Goal: Transaction & Acquisition: Purchase product/service

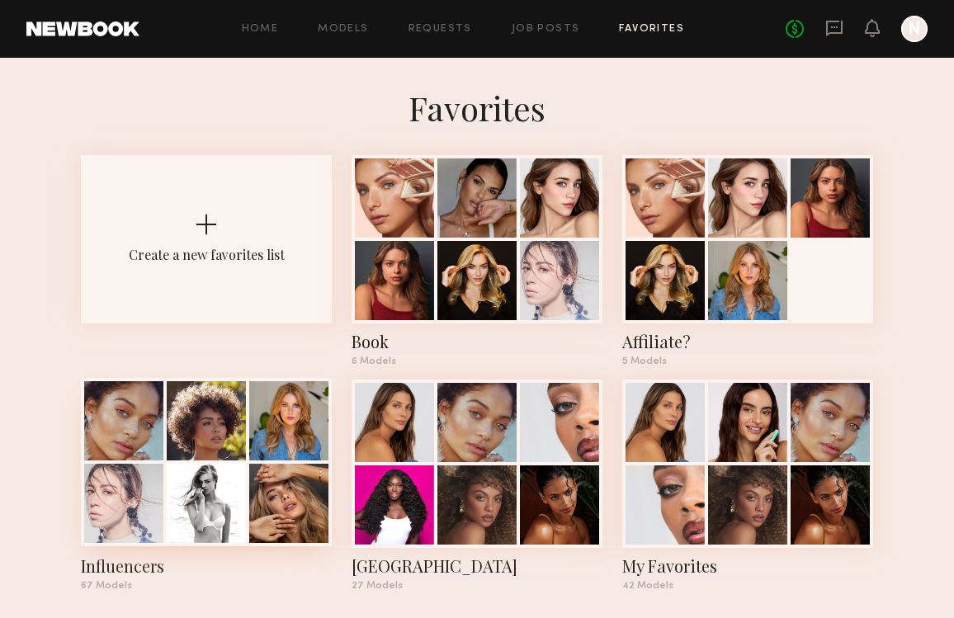
click at [185, 507] on div at bounding box center [206, 503] width 79 height 79
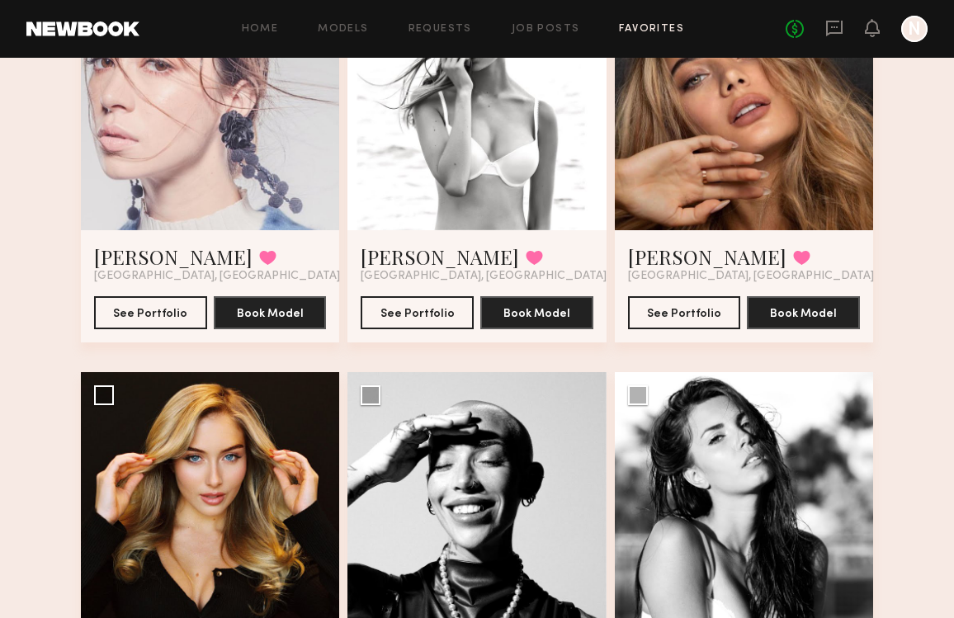
scroll to position [622, 0]
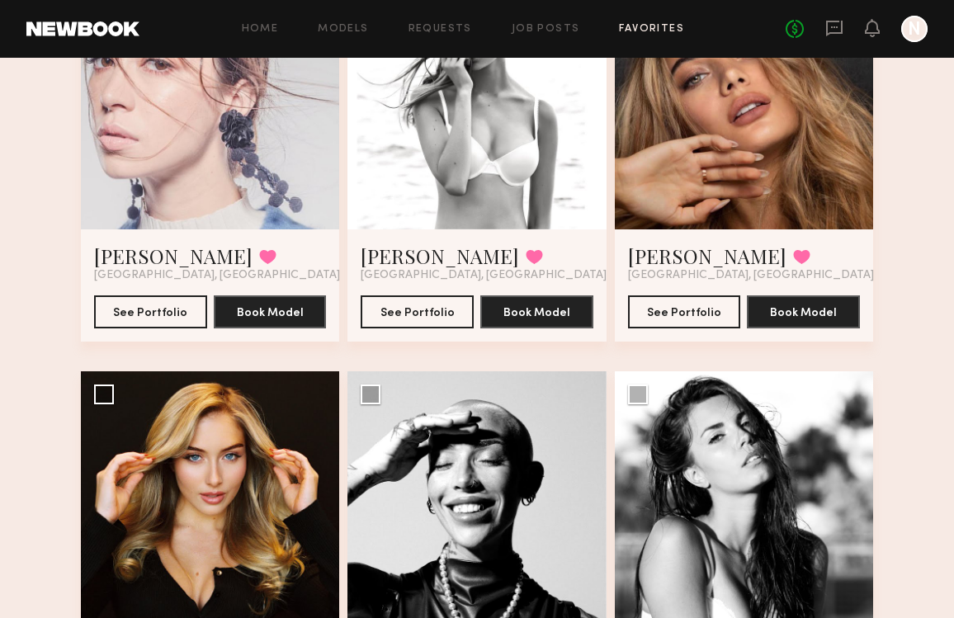
click at [237, 149] on div at bounding box center [210, 99] width 258 height 258
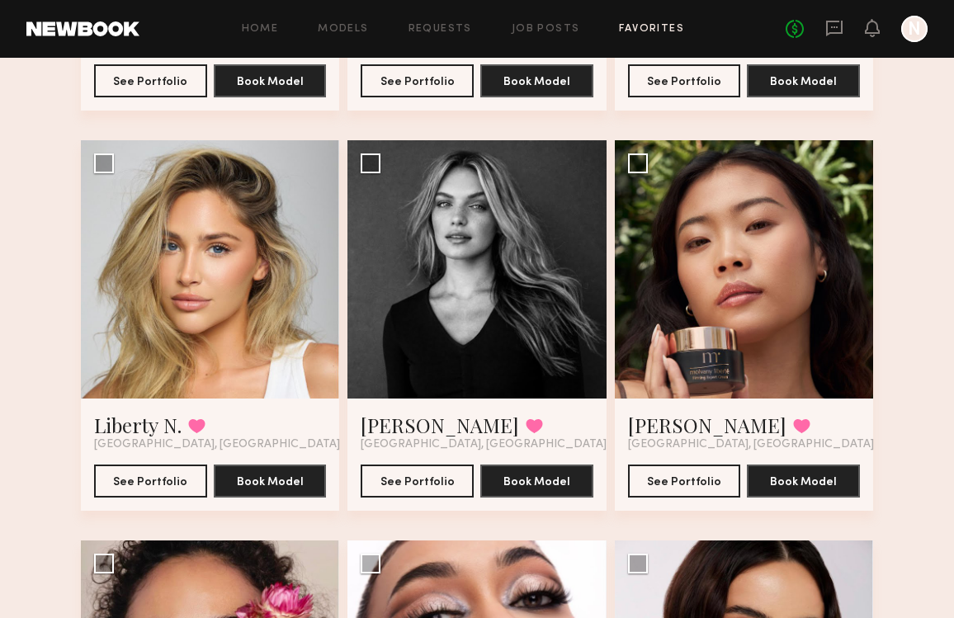
scroll to position [5660, 0]
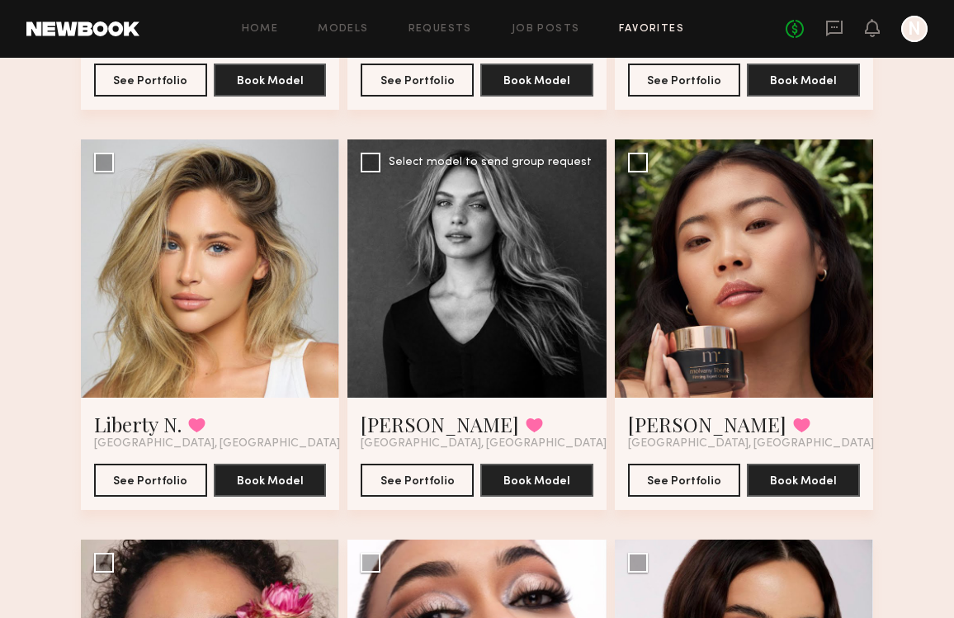
click at [494, 269] on div at bounding box center [476, 268] width 258 height 258
click at [437, 477] on button "See Portfolio" at bounding box center [417, 479] width 113 height 33
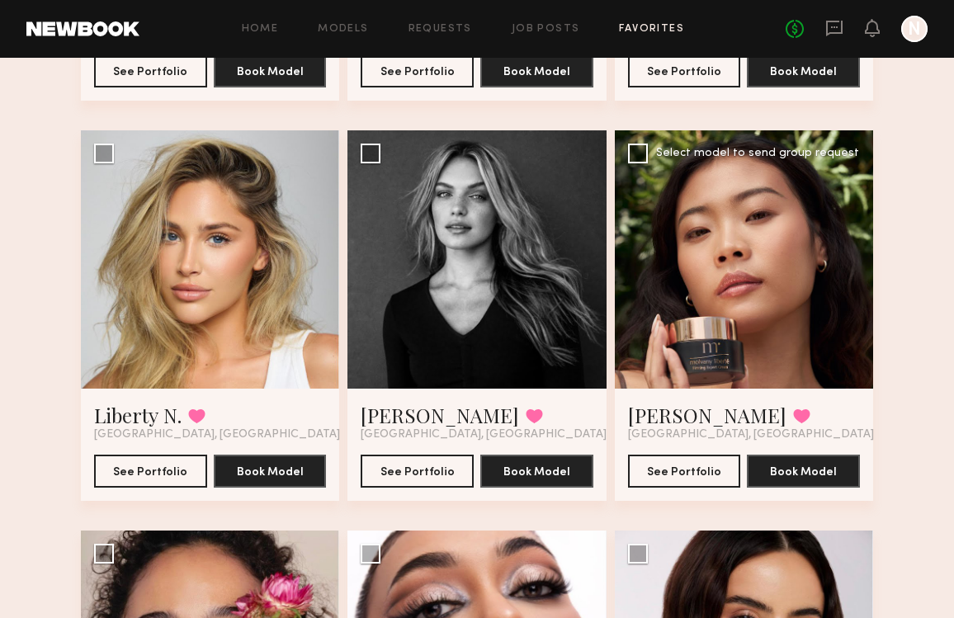
click at [791, 226] on div at bounding box center [744, 259] width 258 height 258
click at [686, 225] on div at bounding box center [744, 259] width 258 height 258
click at [679, 468] on button "See Portfolio" at bounding box center [684, 470] width 113 height 33
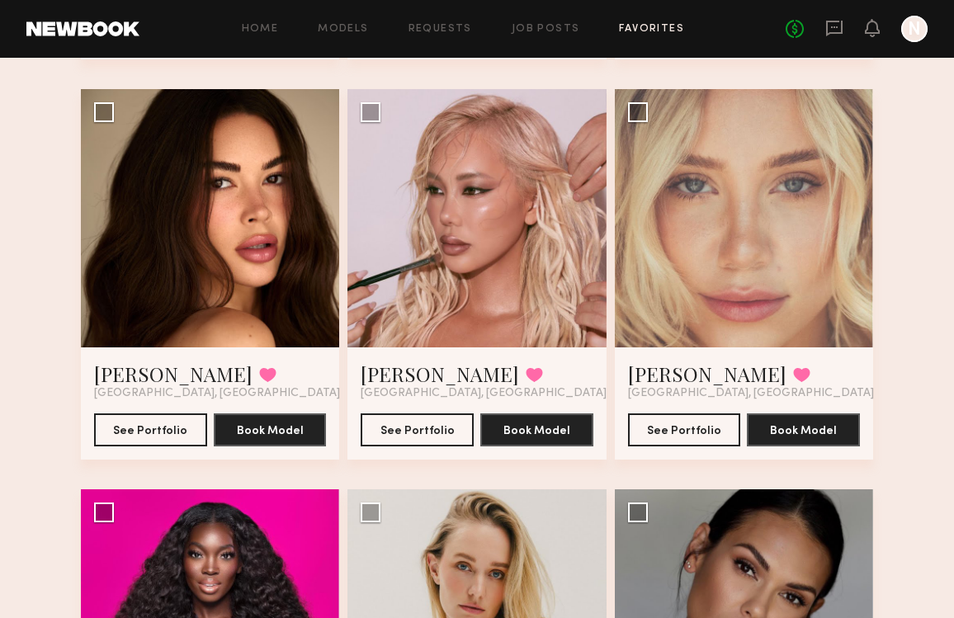
scroll to position [7313, 0]
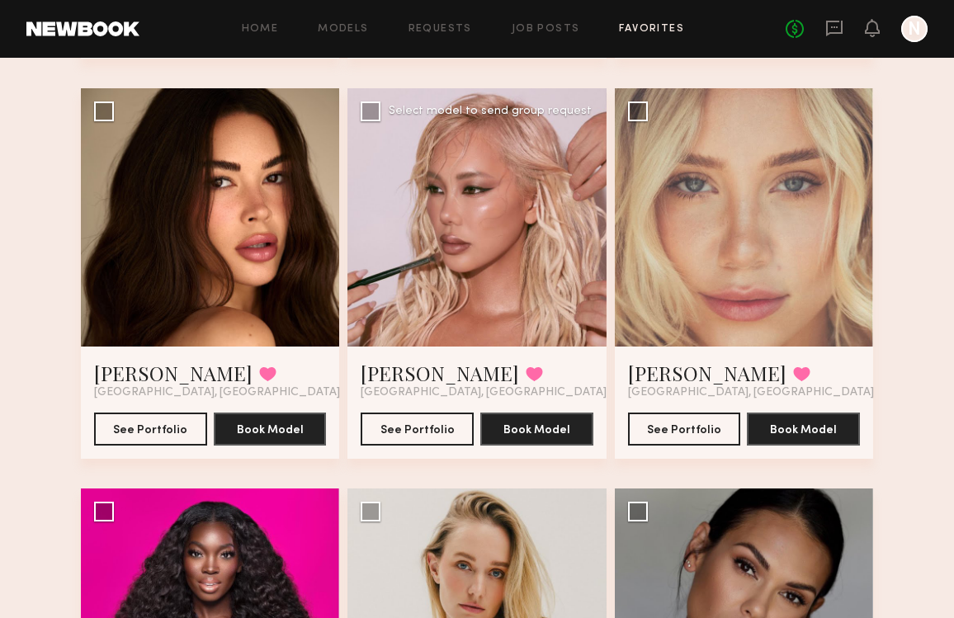
click at [511, 239] on div at bounding box center [476, 217] width 258 height 258
click at [487, 216] on div at bounding box center [476, 217] width 258 height 258
click at [413, 432] on button "See Portfolio" at bounding box center [417, 428] width 113 height 33
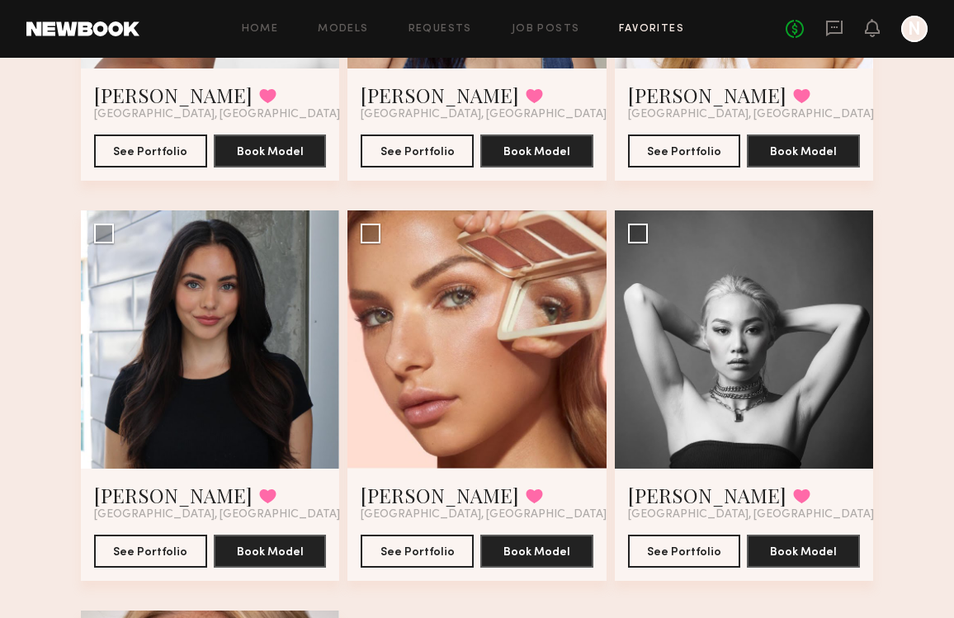
scroll to position [8394, 0]
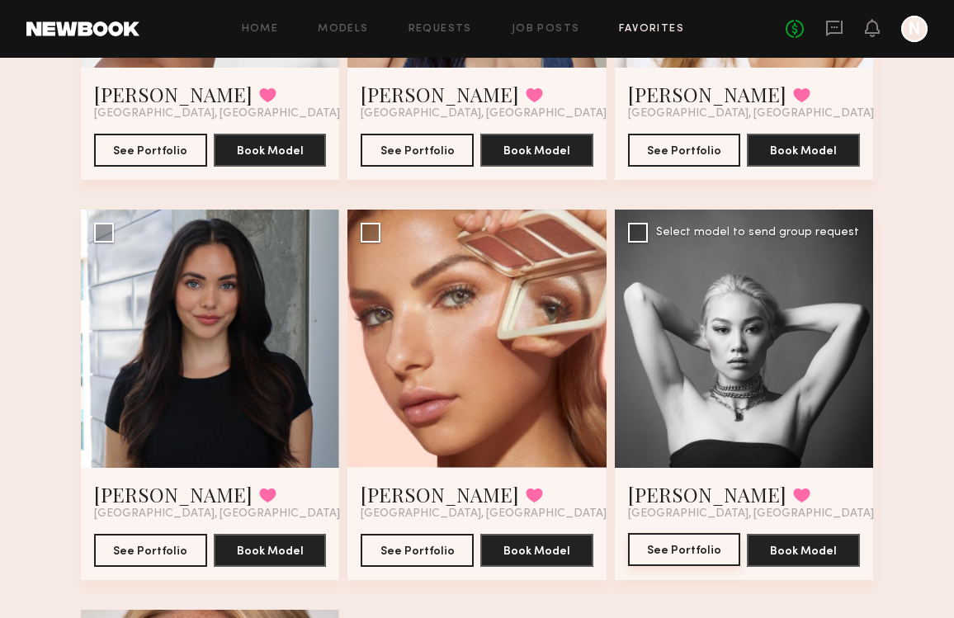
click at [679, 552] on button "See Portfolio" at bounding box center [684, 549] width 113 height 33
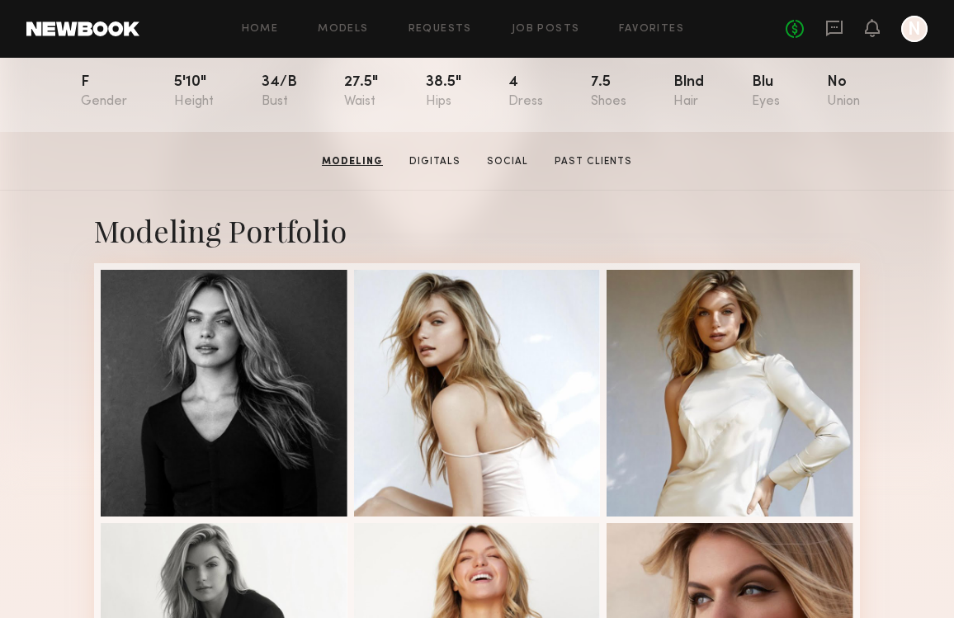
scroll to position [186, 0]
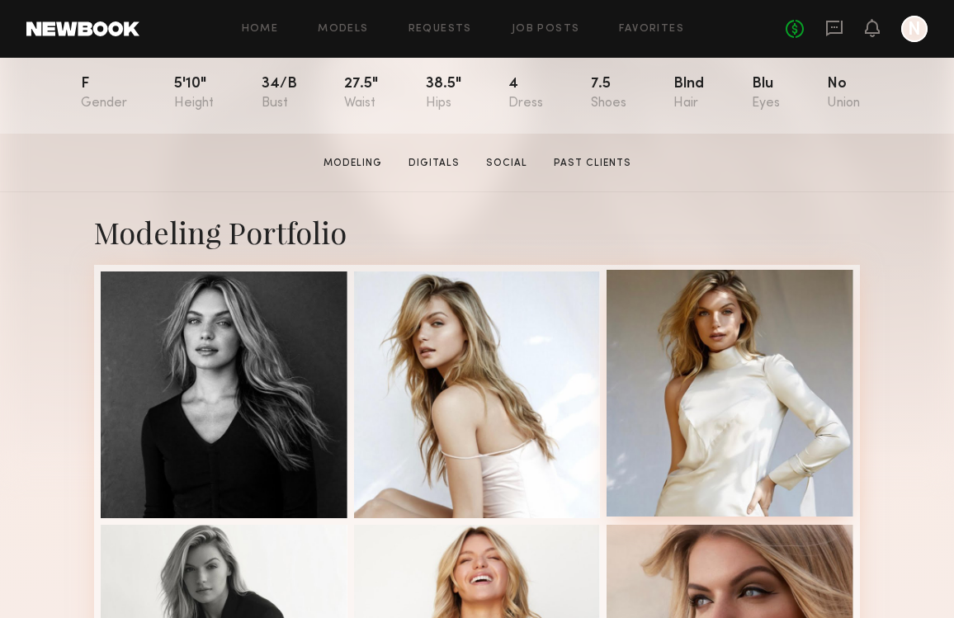
click at [713, 388] on div at bounding box center [730, 393] width 247 height 247
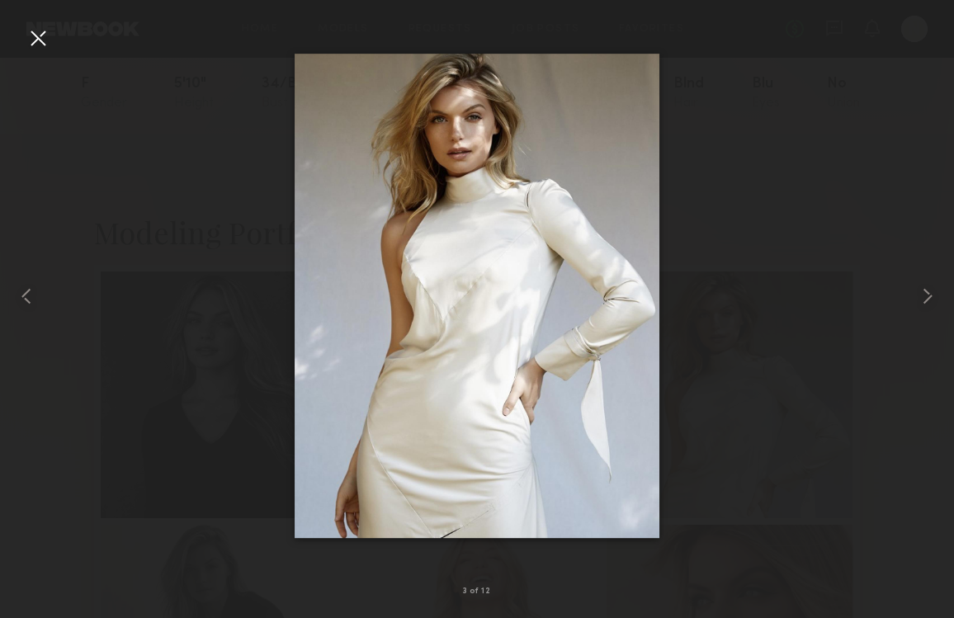
click at [45, 42] on div at bounding box center [38, 38] width 26 height 26
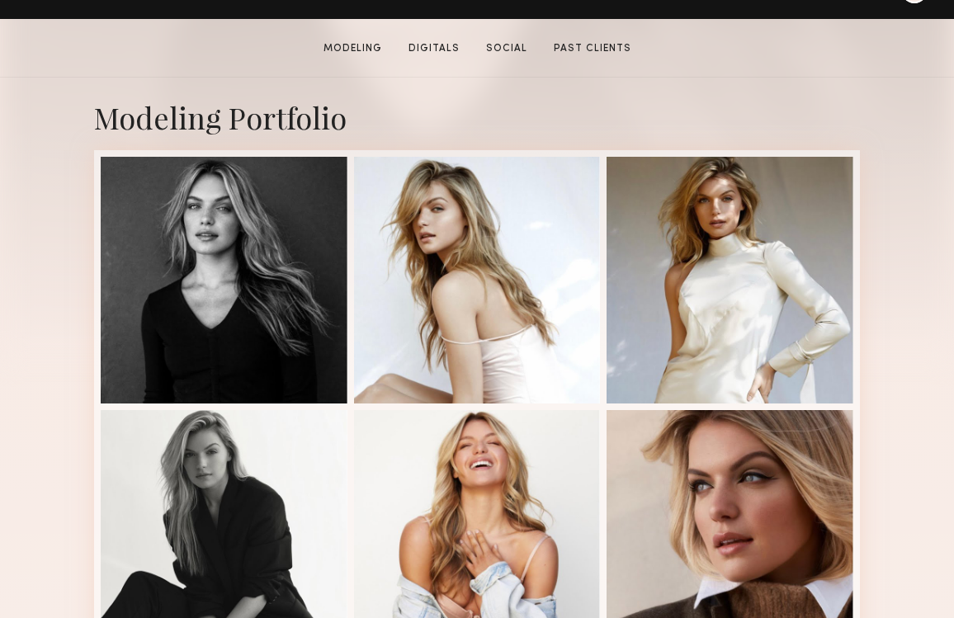
scroll to position [318, 0]
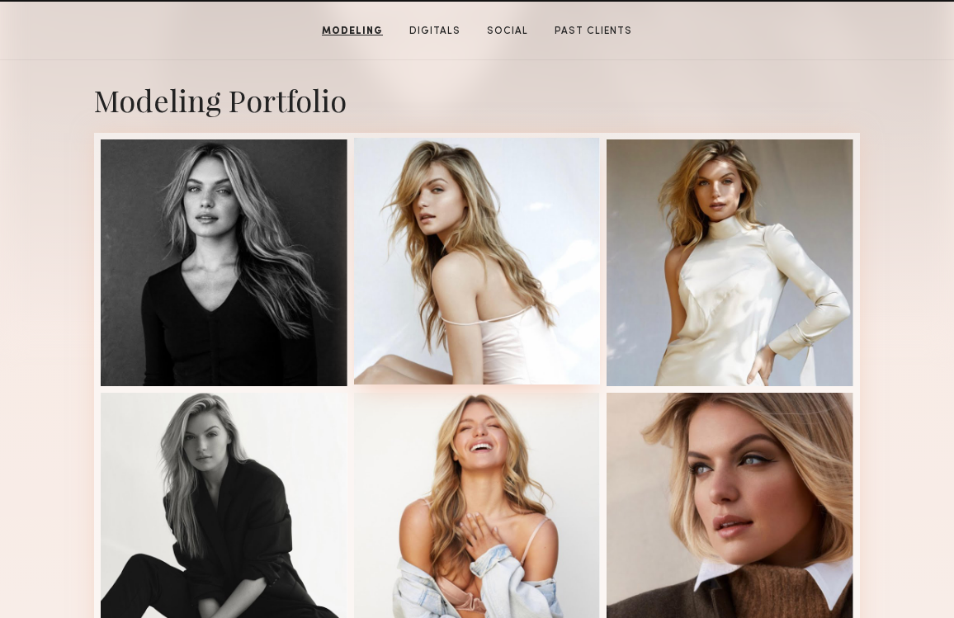
click at [489, 277] on div at bounding box center [477, 261] width 247 height 247
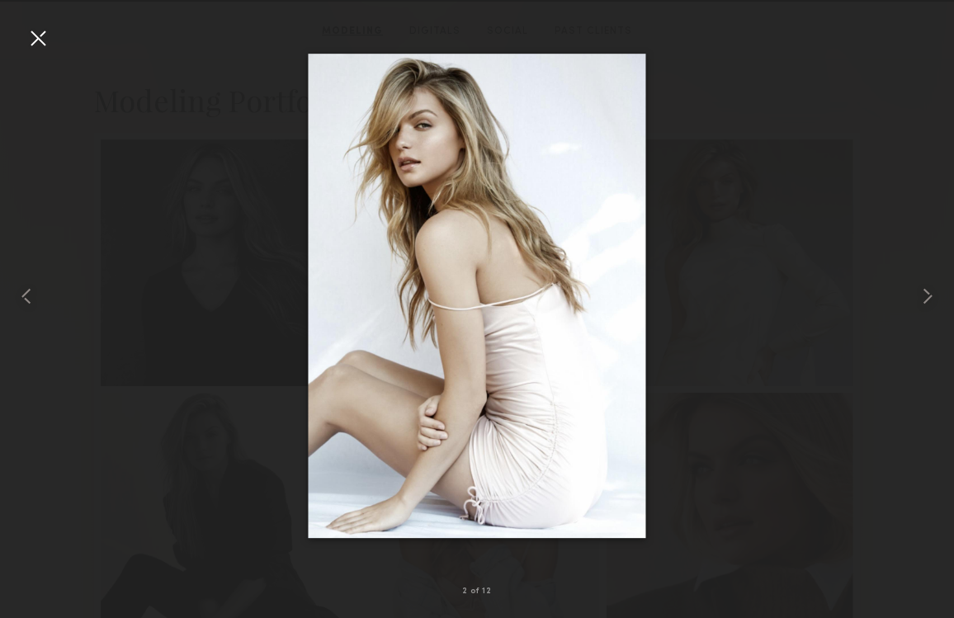
click at [40, 36] on div at bounding box center [38, 38] width 26 height 26
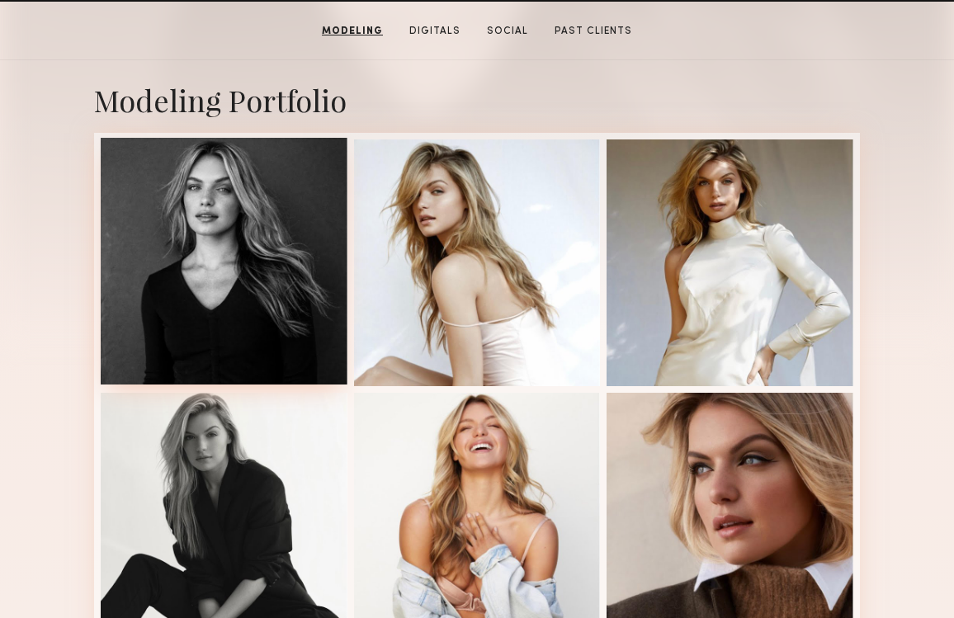
click at [187, 220] on div at bounding box center [224, 261] width 247 height 247
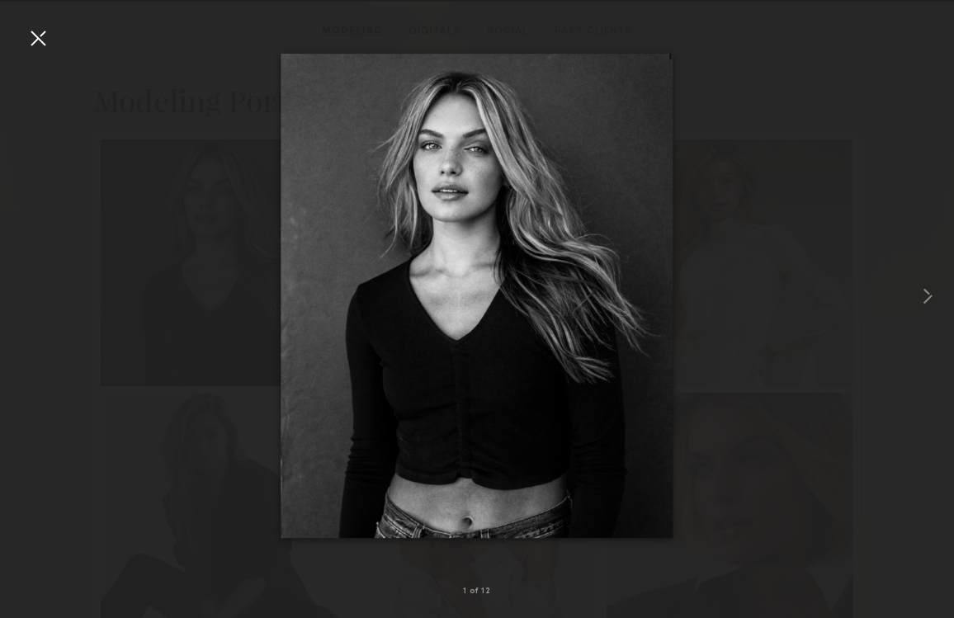
click at [44, 28] on div at bounding box center [38, 38] width 26 height 26
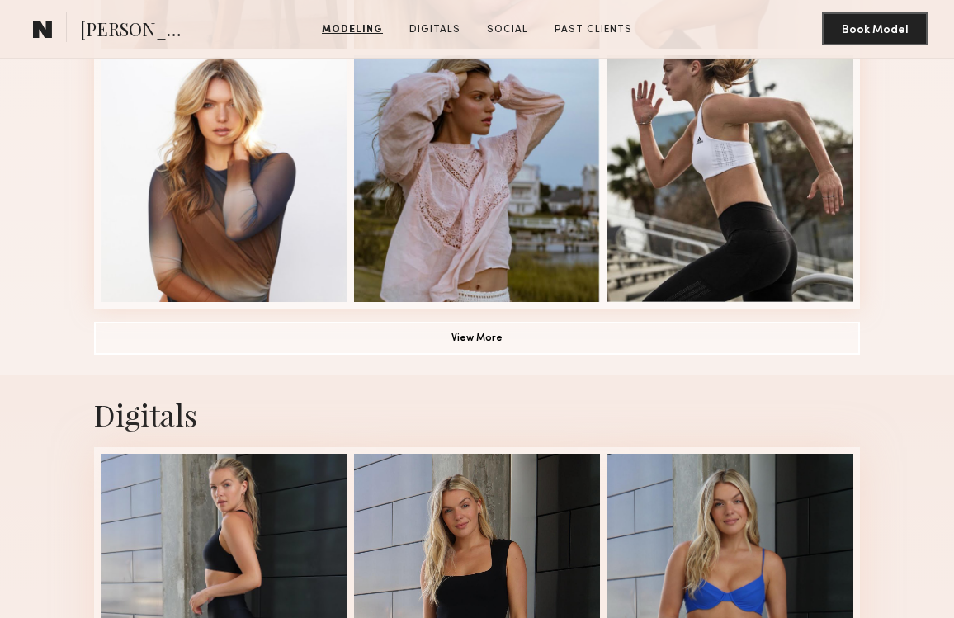
scroll to position [1164, 0]
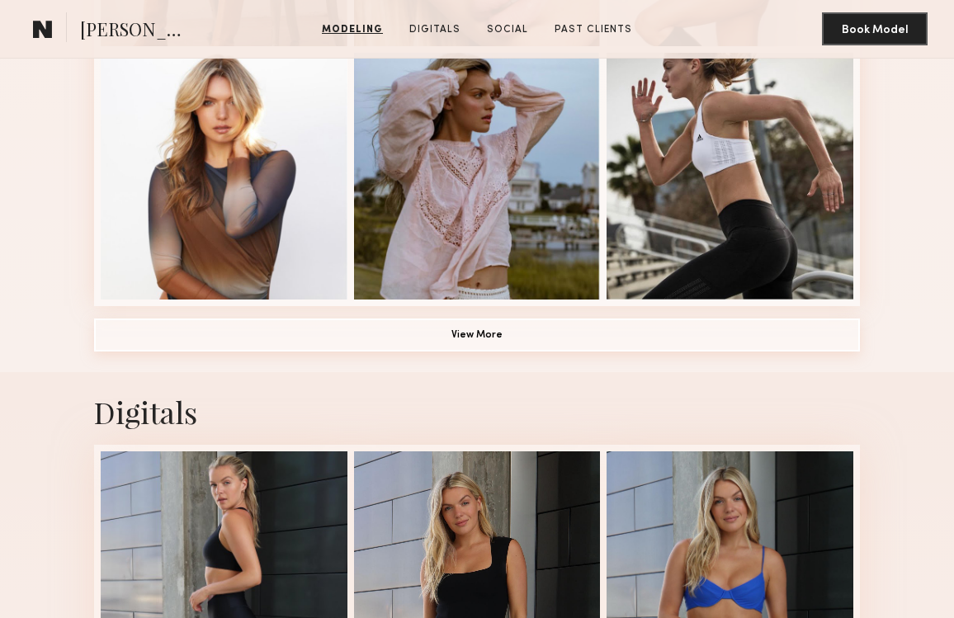
click at [450, 332] on button "View More" at bounding box center [477, 335] width 766 height 33
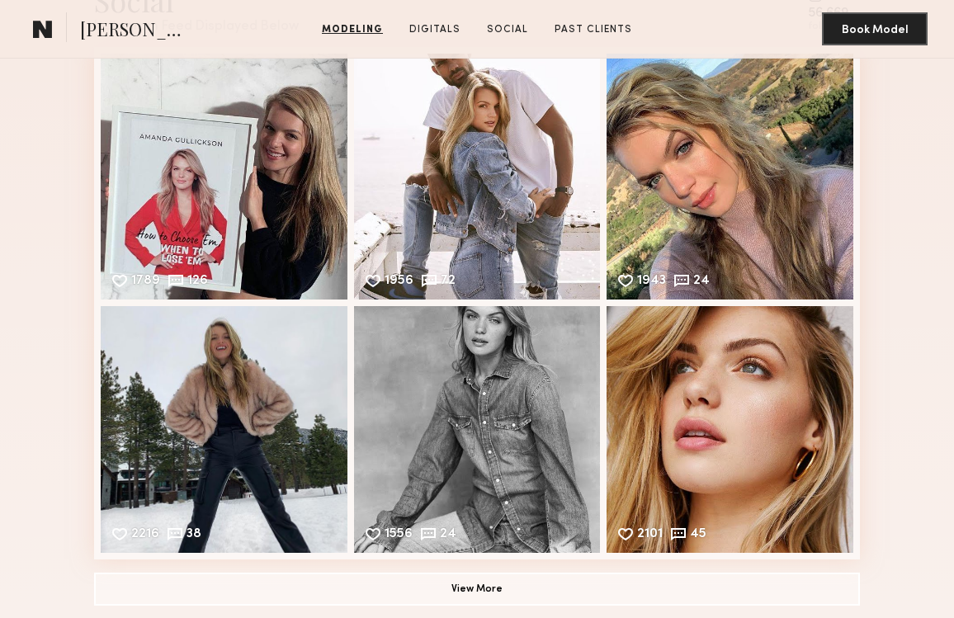
scroll to position [3147, 0]
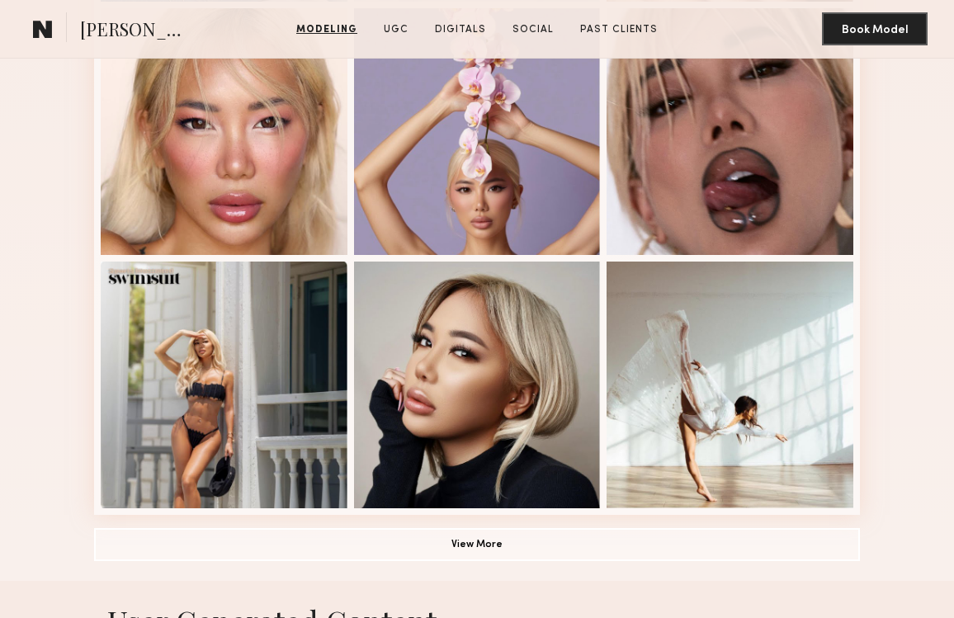
scroll to position [956, 0]
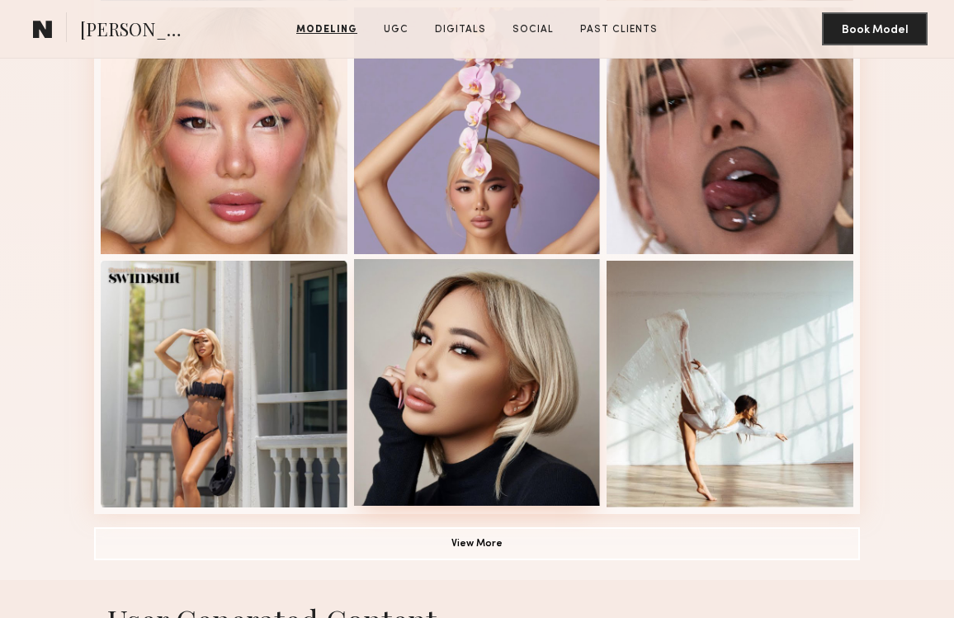
click at [517, 362] on div at bounding box center [477, 382] width 247 height 247
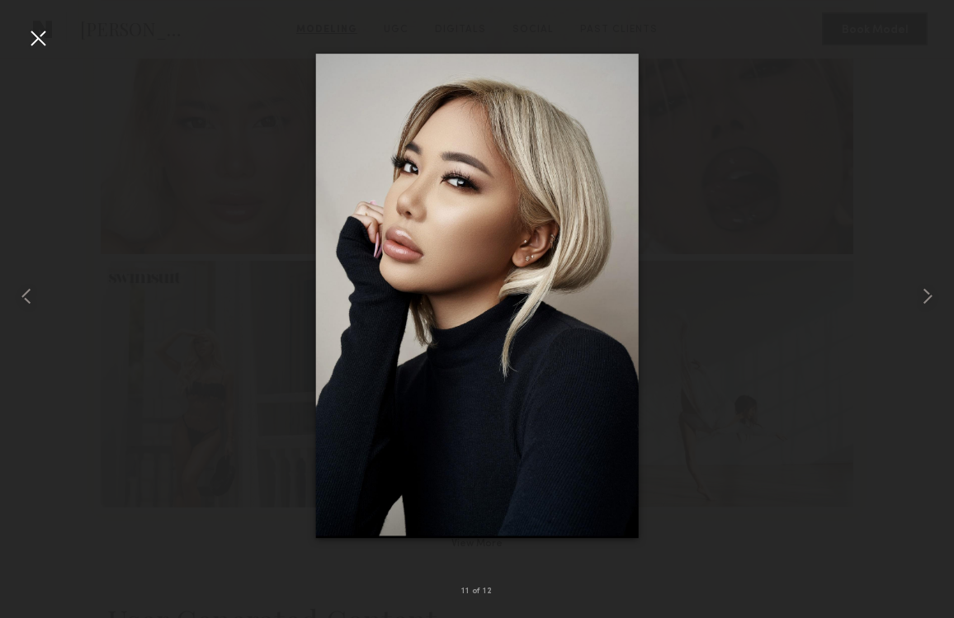
click at [40, 35] on div at bounding box center [38, 38] width 26 height 26
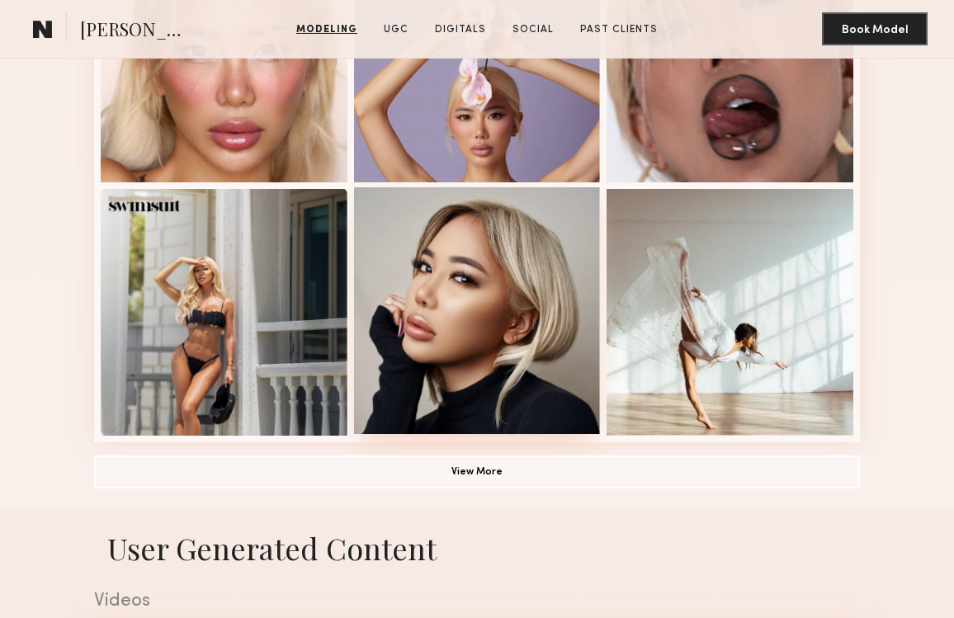
scroll to position [1059, 0]
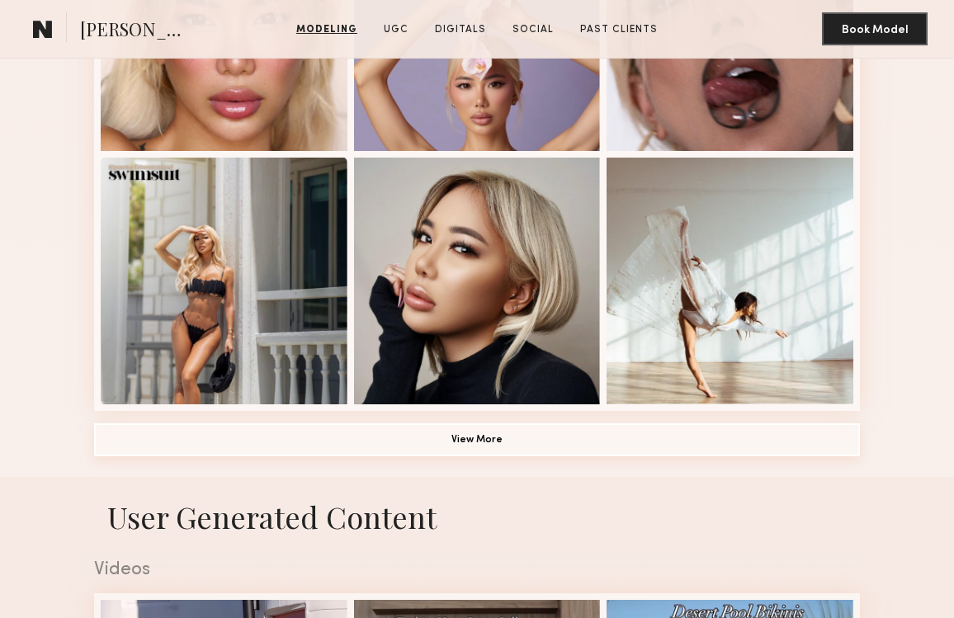
click at [460, 446] on button "View More" at bounding box center [477, 439] width 766 height 33
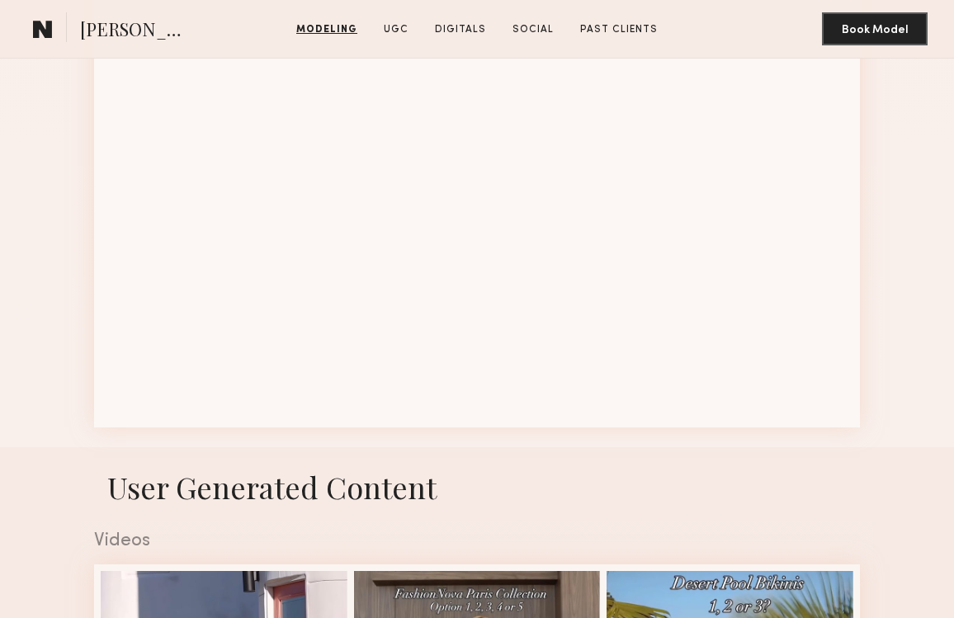
scroll to position [2055, 0]
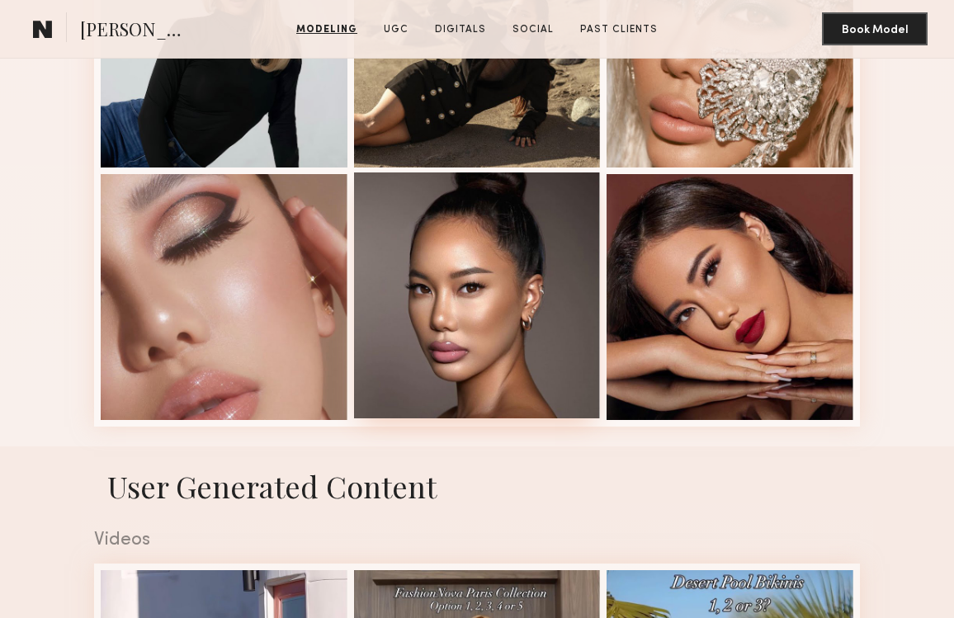
click at [497, 349] on div at bounding box center [477, 295] width 247 height 247
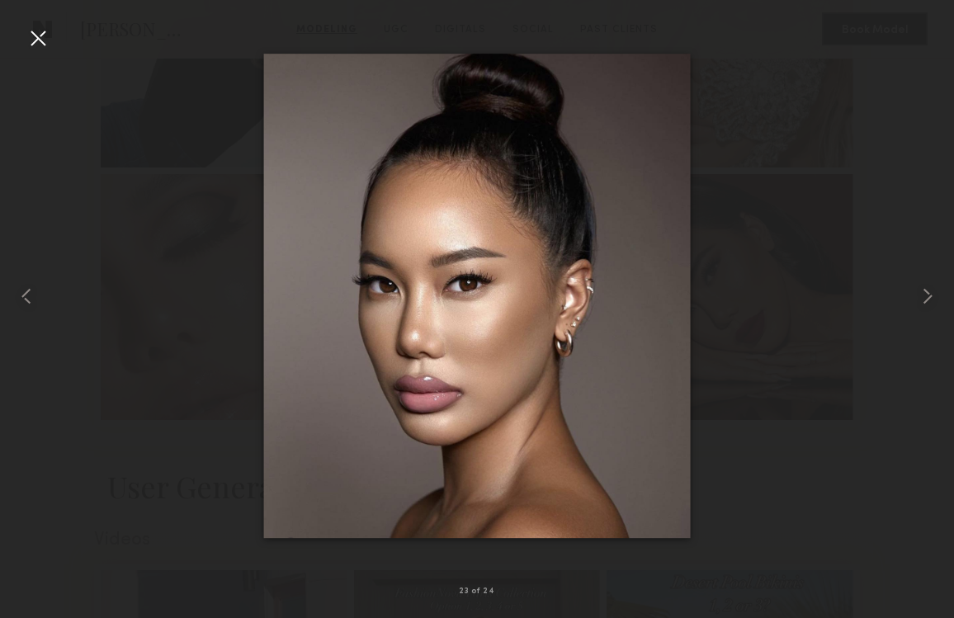
click at [33, 32] on div at bounding box center [38, 38] width 26 height 26
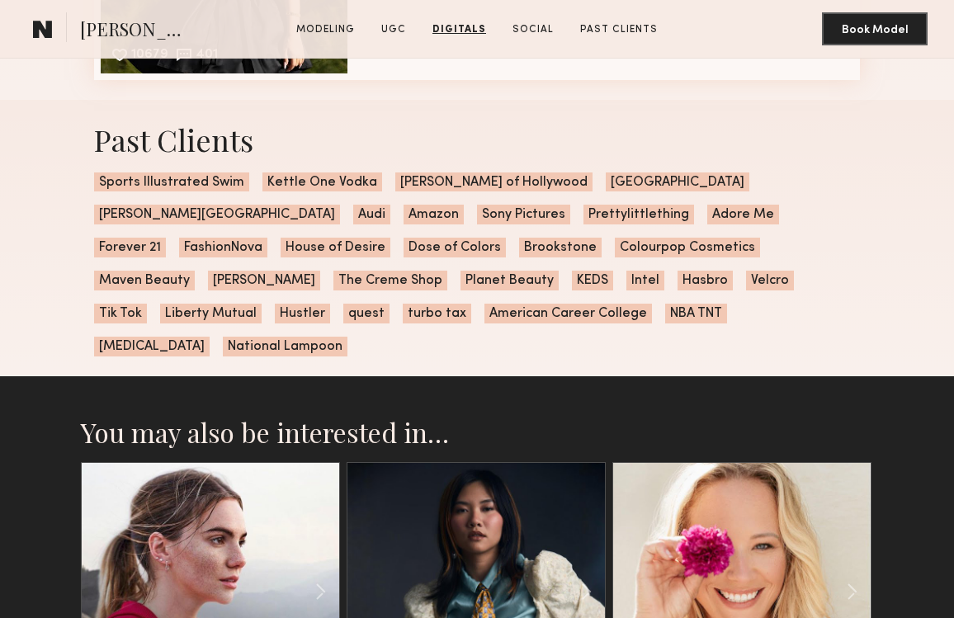
scroll to position [4311, 0]
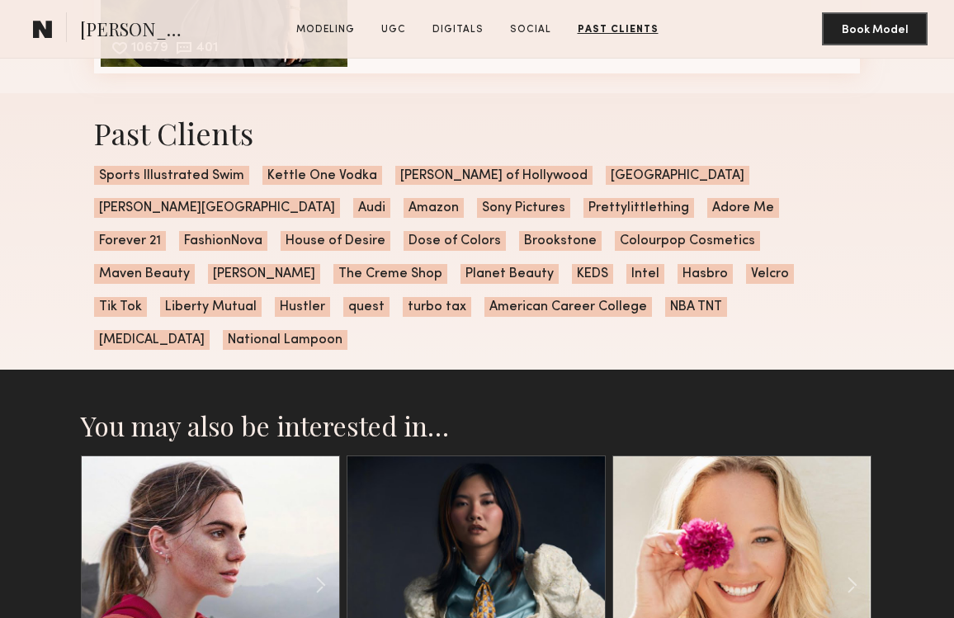
click at [482, 477] on link at bounding box center [475, 584] width 87 height 257
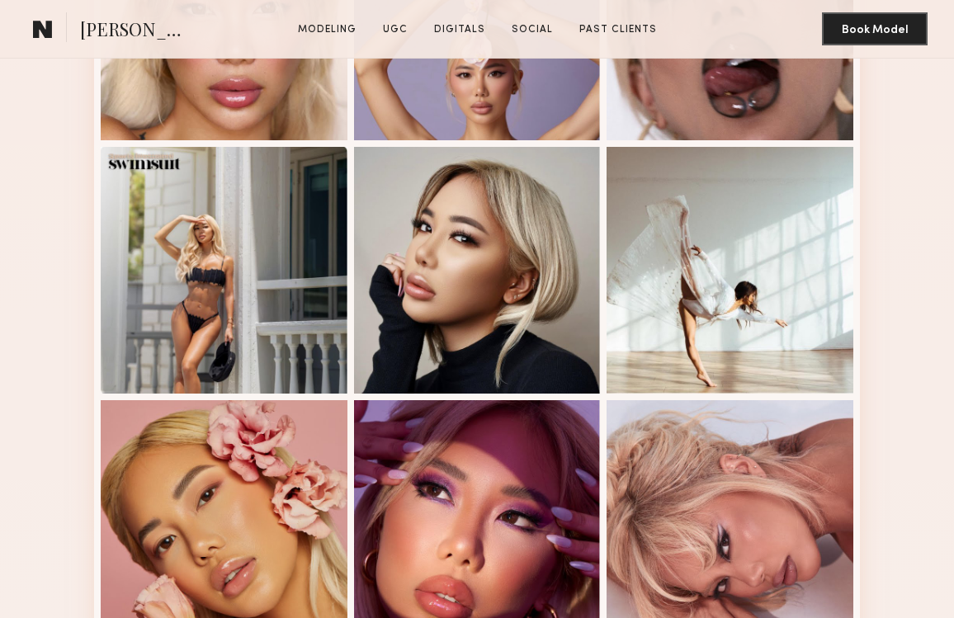
scroll to position [0, 0]
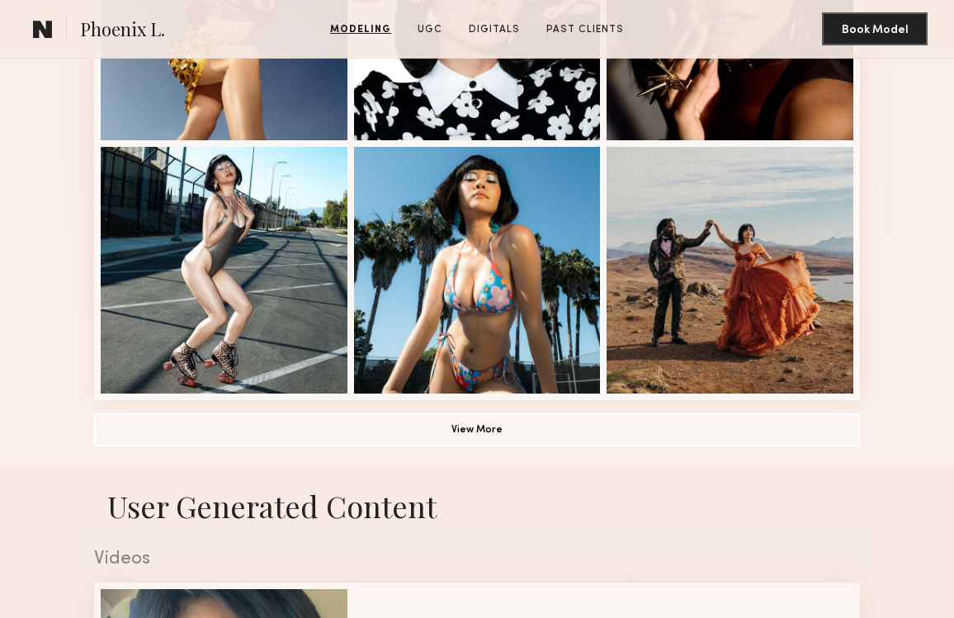
scroll to position [1162, 0]
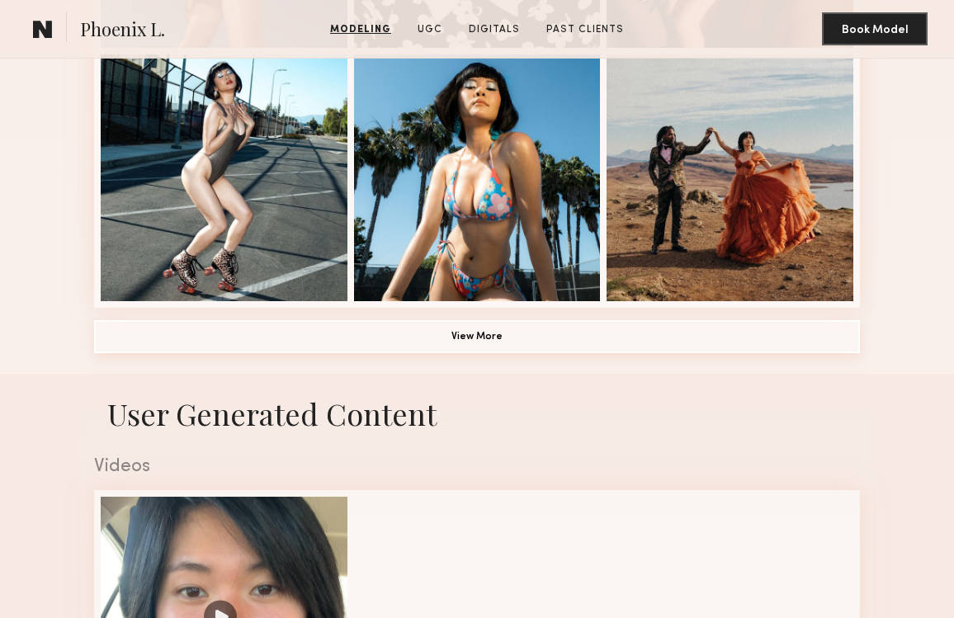
click at [492, 338] on button "View More" at bounding box center [477, 336] width 766 height 33
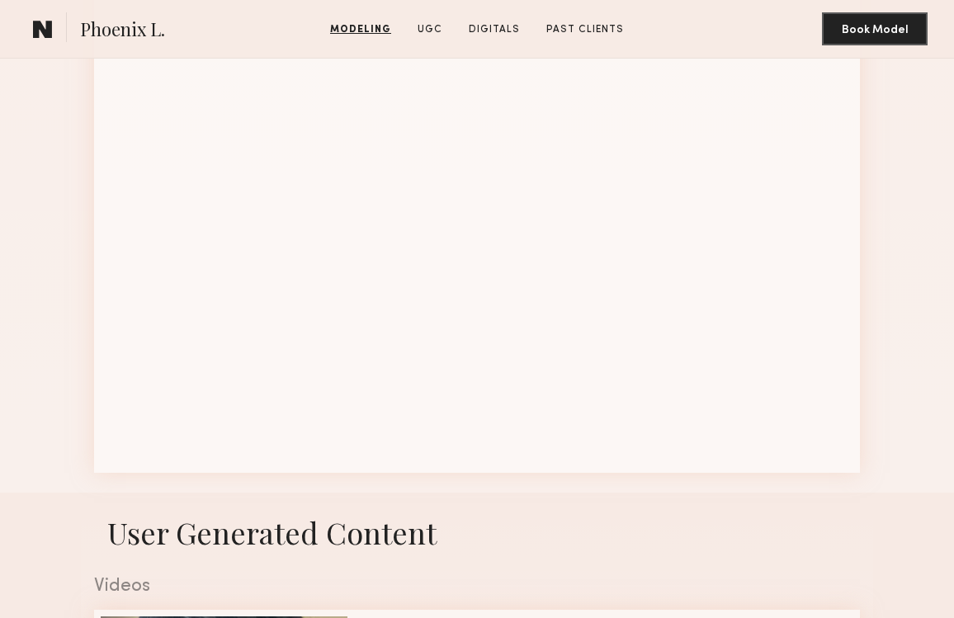
scroll to position [2009, 0]
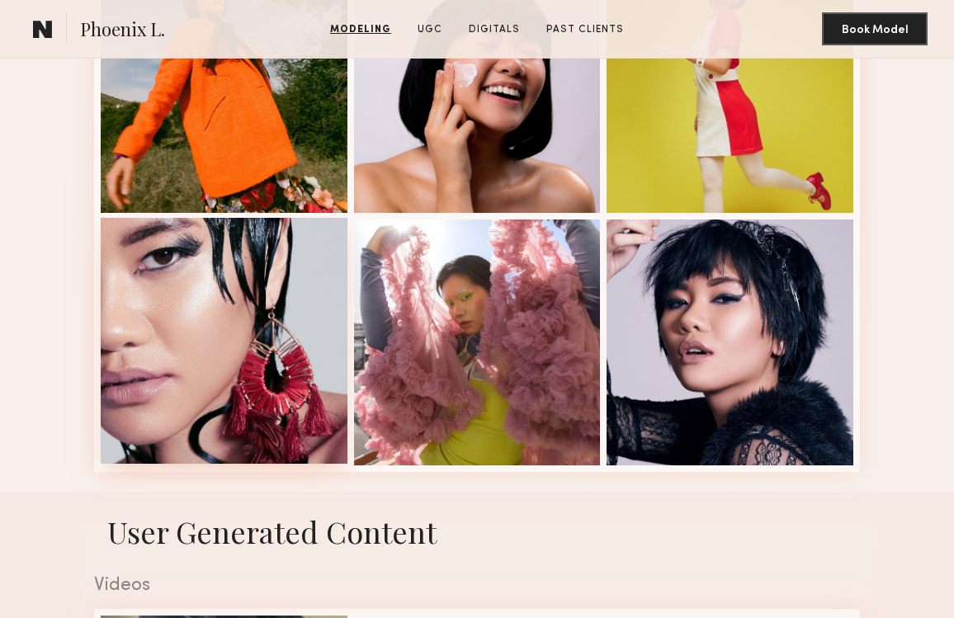
click at [257, 366] on div at bounding box center [224, 341] width 247 height 247
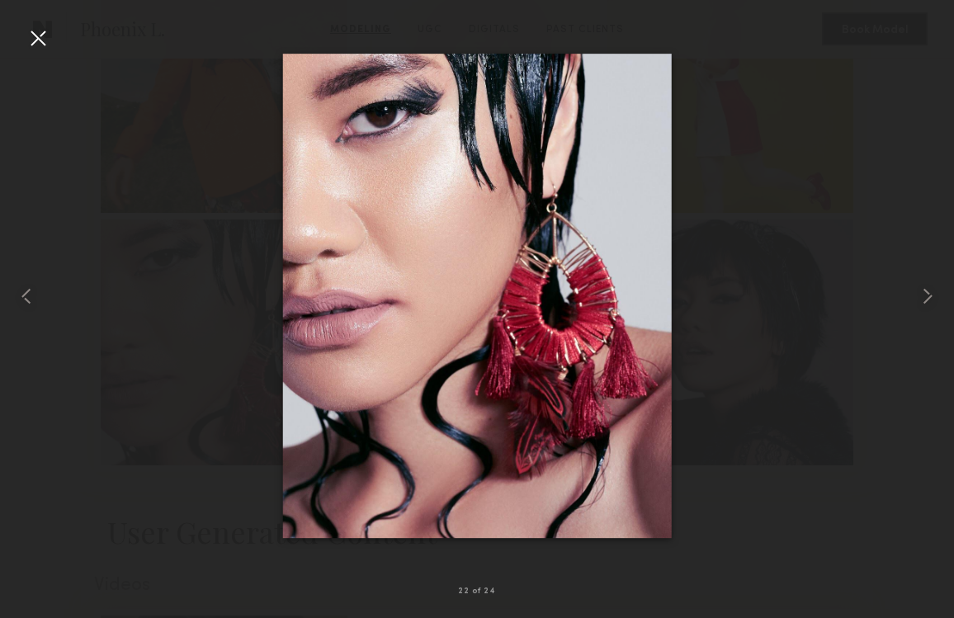
click at [39, 38] on div at bounding box center [38, 38] width 26 height 26
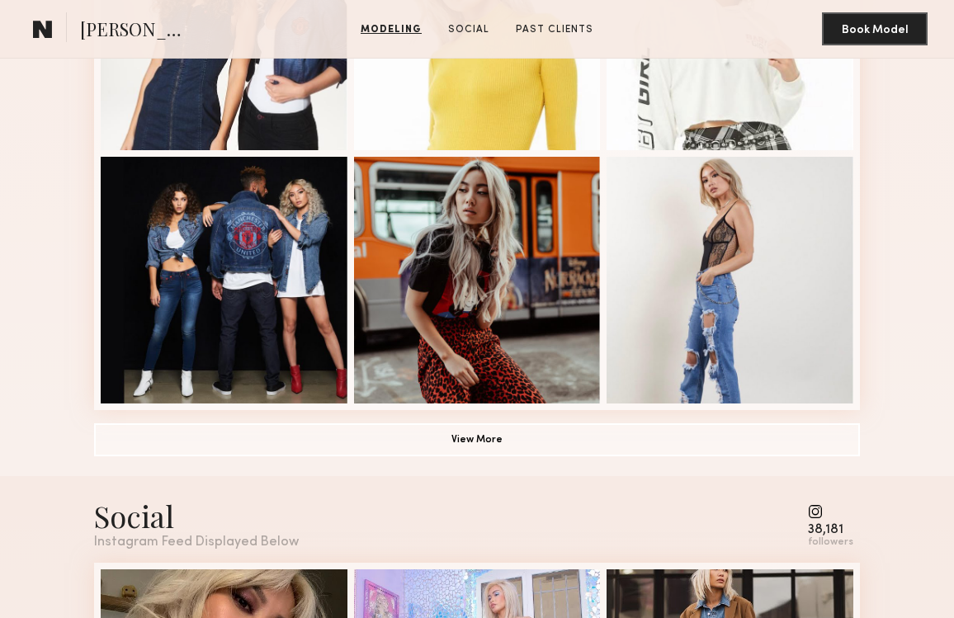
scroll to position [1063, 0]
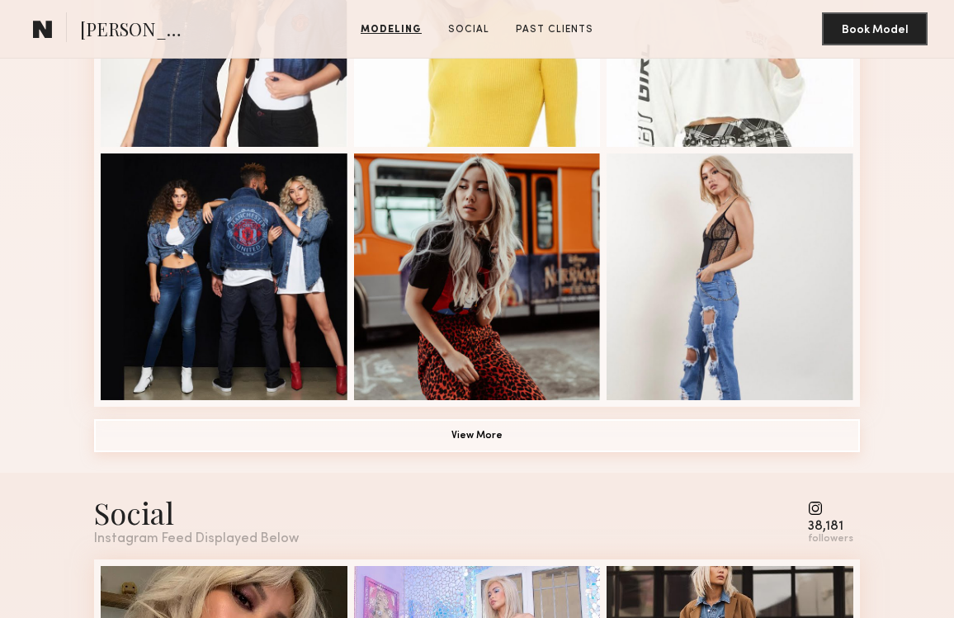
click at [575, 421] on button "View More" at bounding box center [477, 435] width 766 height 33
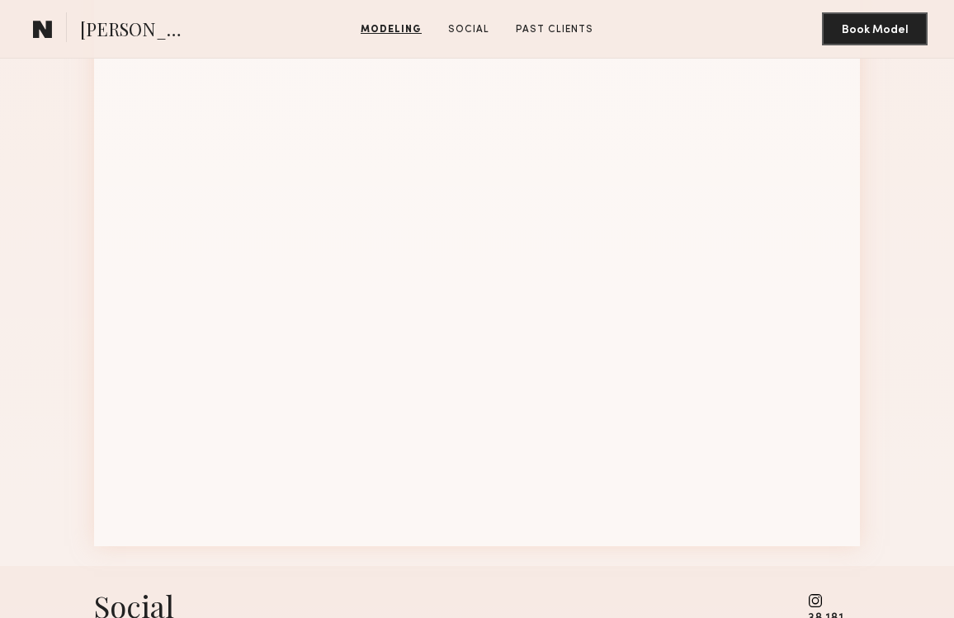
scroll to position [1685, 0]
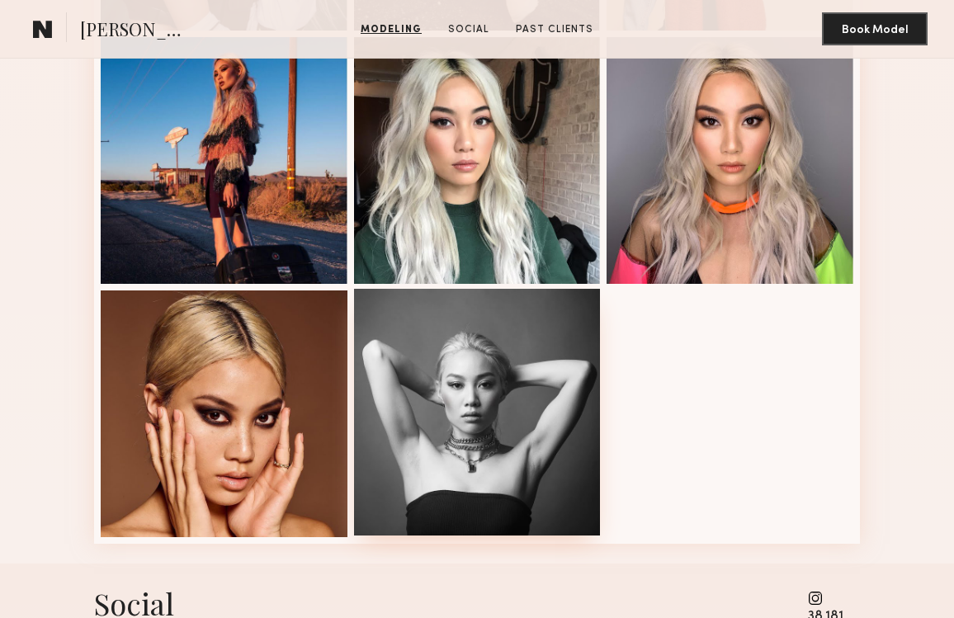
click at [531, 399] on div at bounding box center [477, 412] width 247 height 247
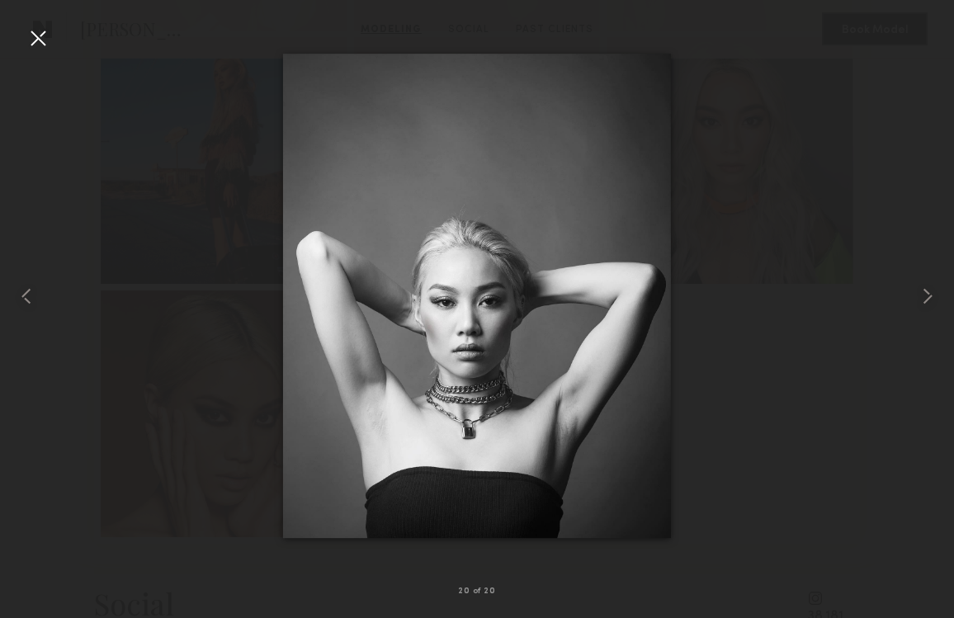
click at [36, 38] on div at bounding box center [38, 38] width 26 height 26
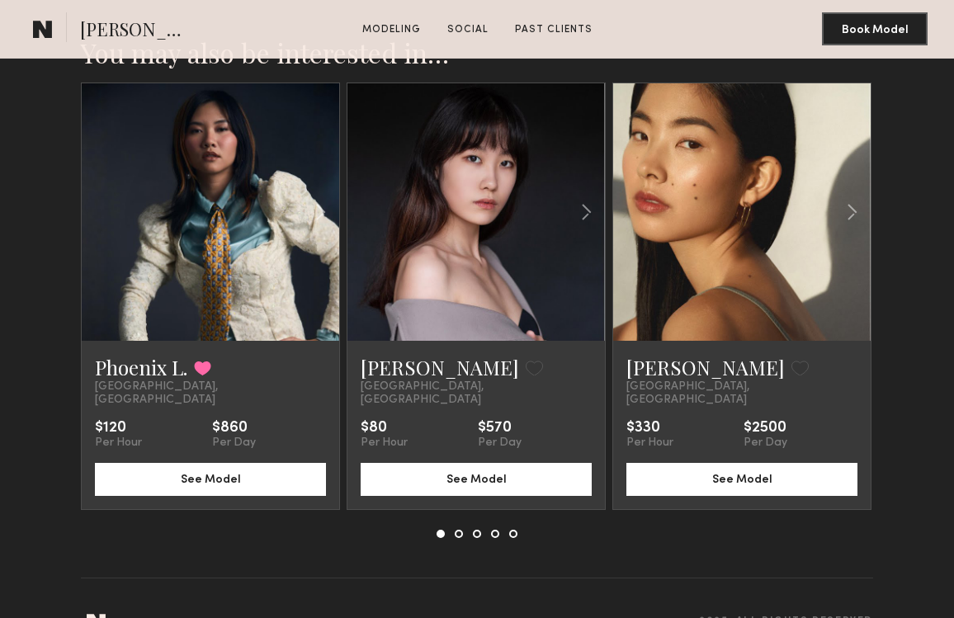
scroll to position [3032, 0]
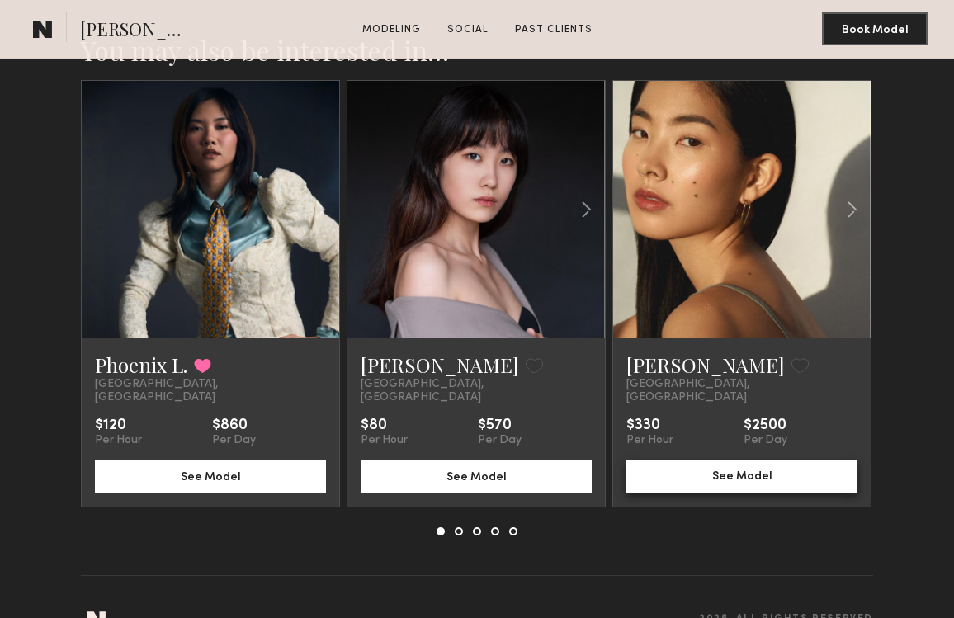
click at [725, 461] on button "See Model" at bounding box center [741, 476] width 231 height 33
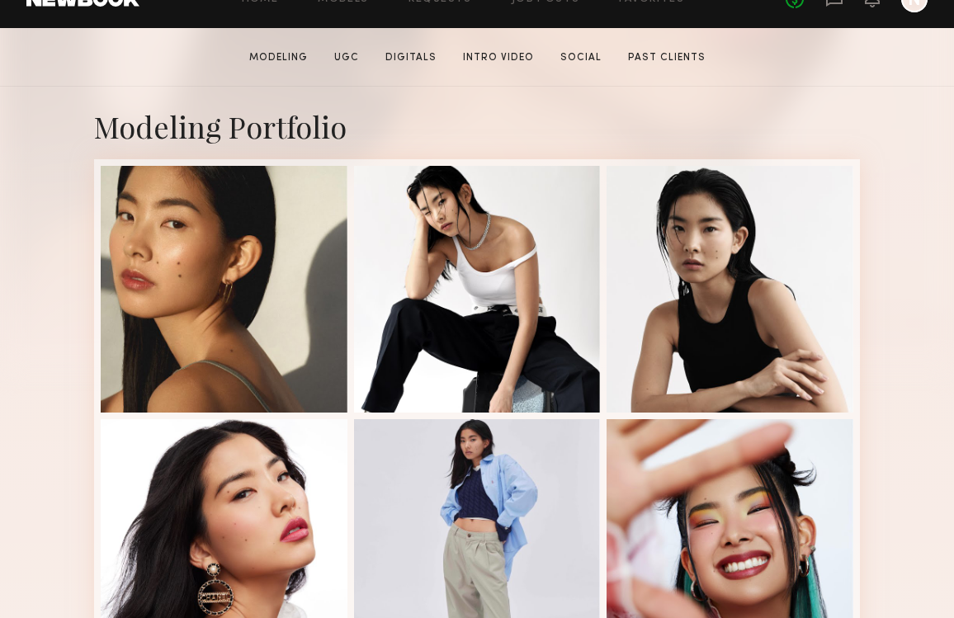
scroll to position [293, 0]
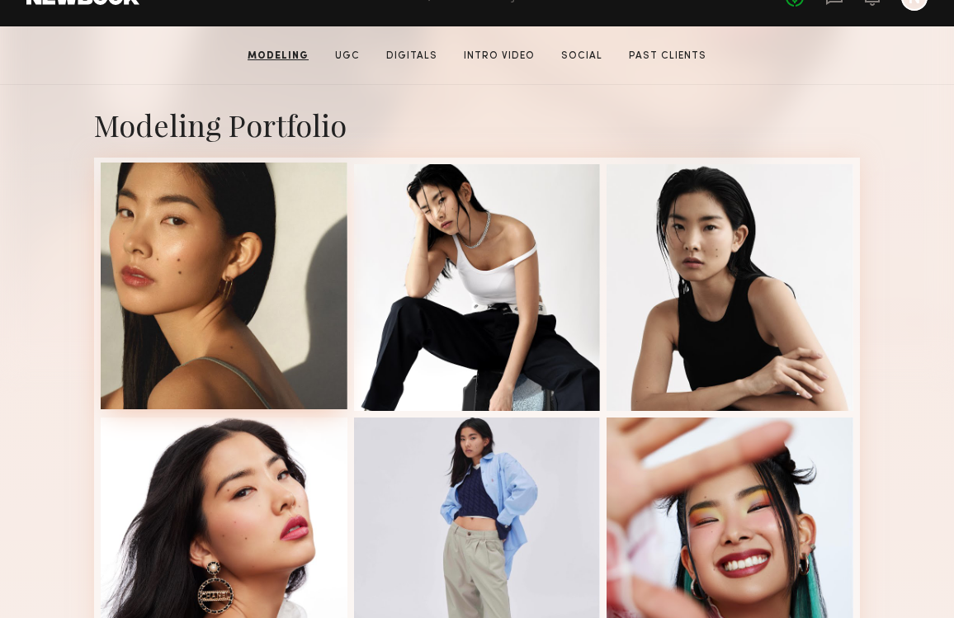
click at [221, 290] on div at bounding box center [224, 286] width 247 height 247
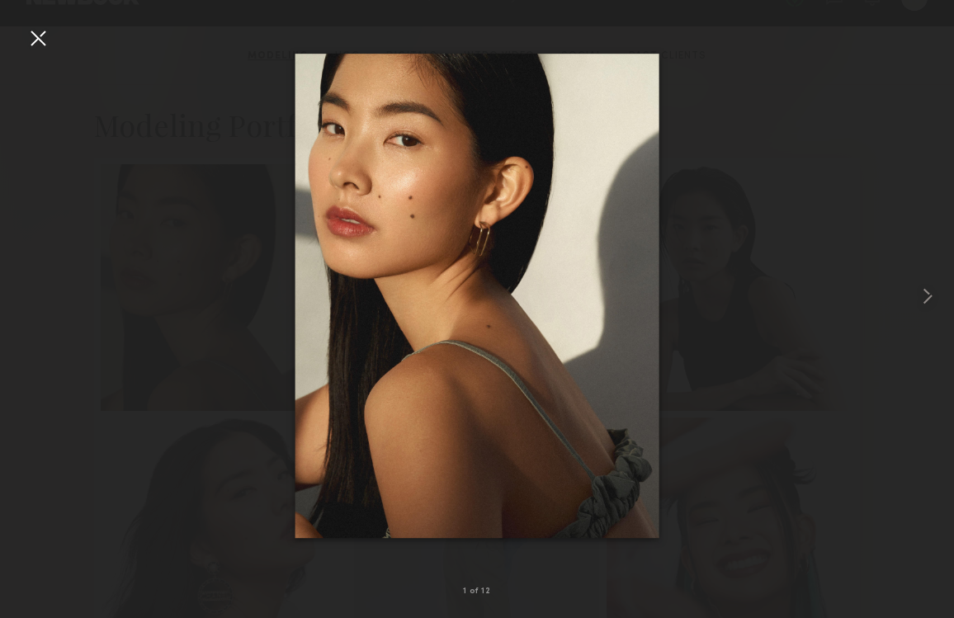
click at [34, 41] on div at bounding box center [38, 38] width 26 height 26
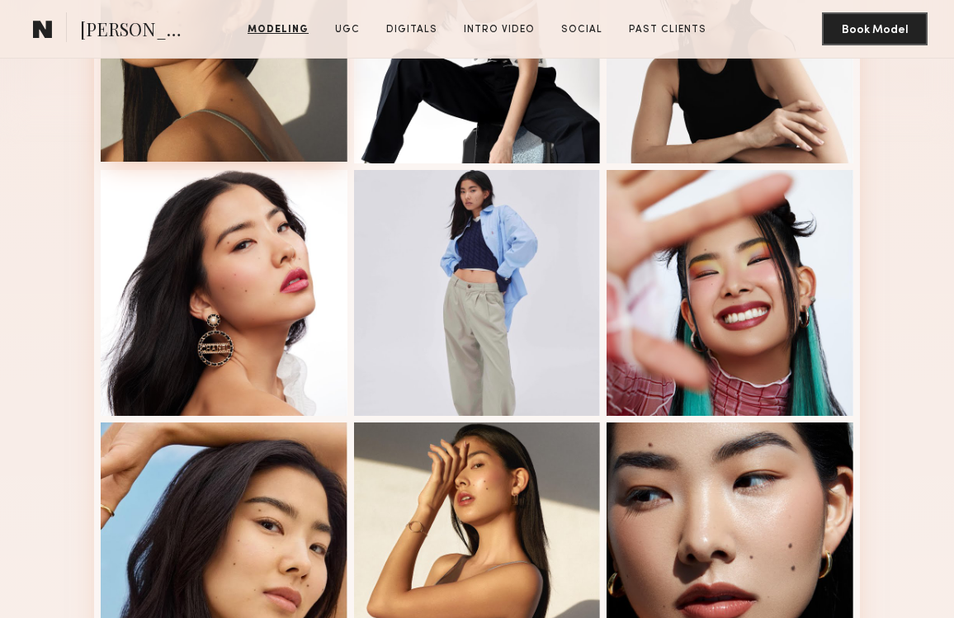
scroll to position [541, 0]
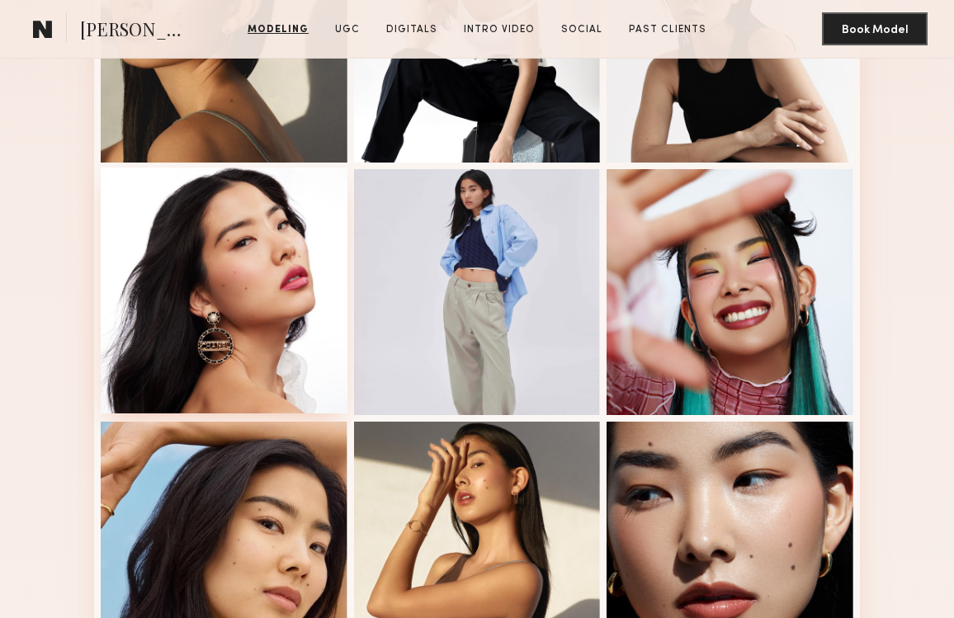
click at [246, 309] on div at bounding box center [224, 291] width 247 height 247
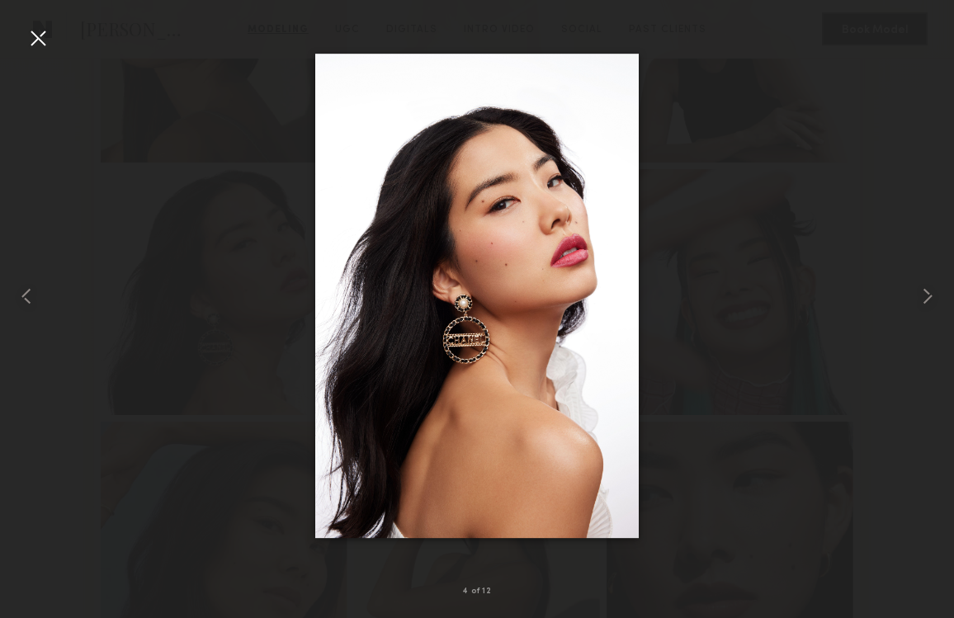
click at [39, 42] on div at bounding box center [38, 38] width 26 height 26
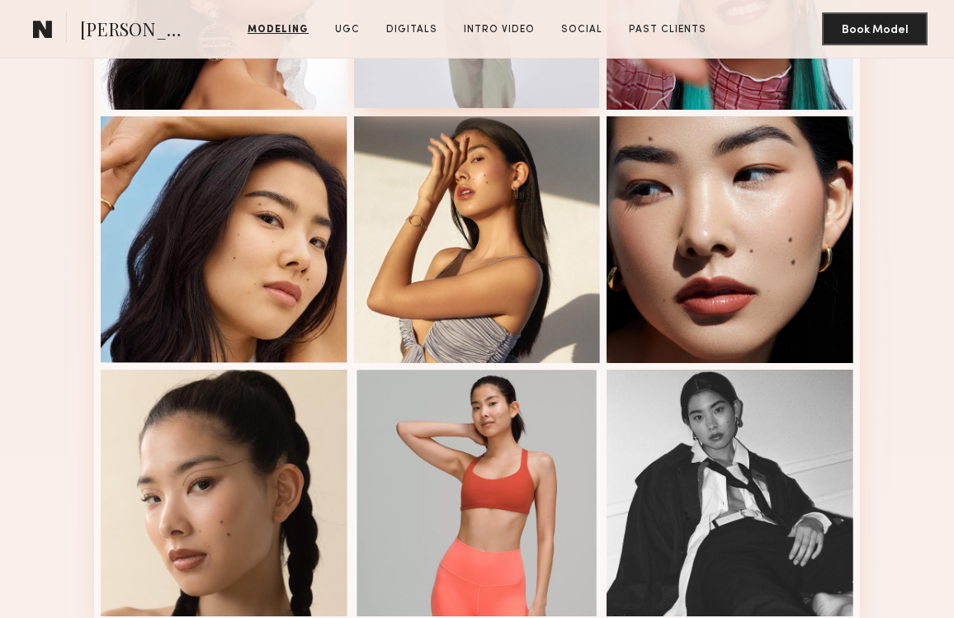
scroll to position [848, 0]
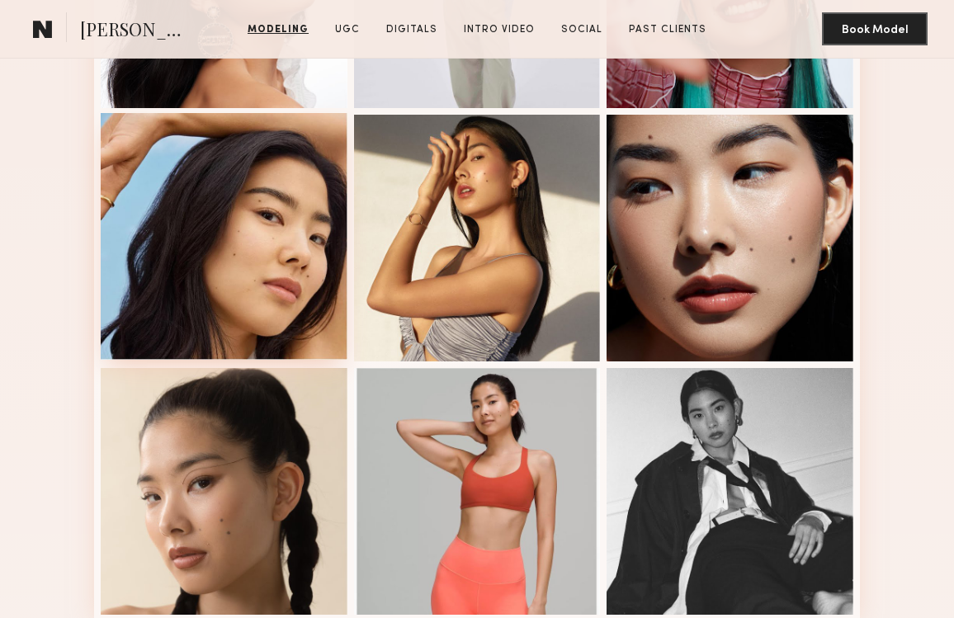
click at [257, 279] on div at bounding box center [224, 236] width 247 height 247
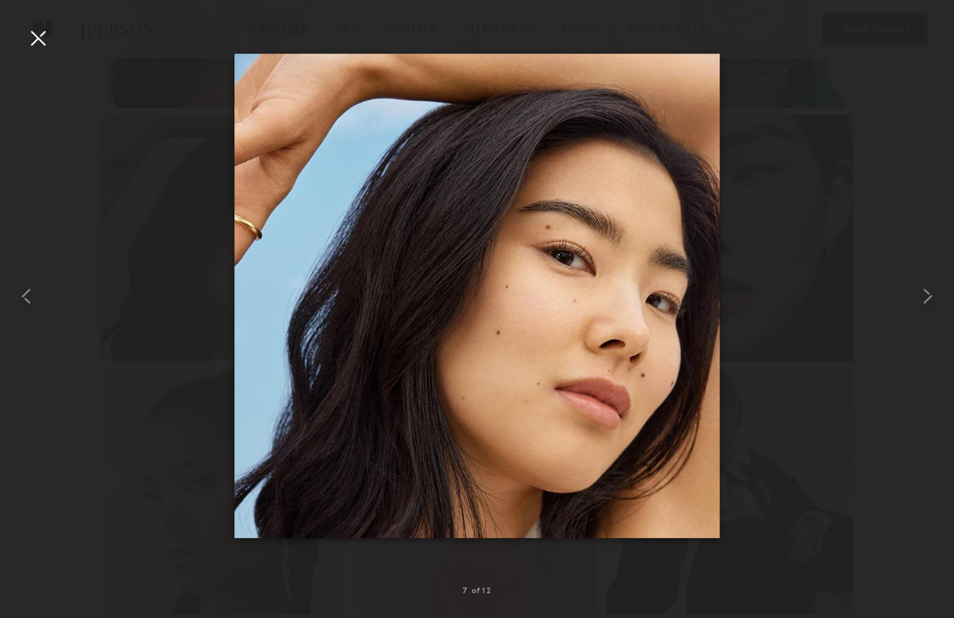
click at [40, 41] on div at bounding box center [38, 38] width 26 height 26
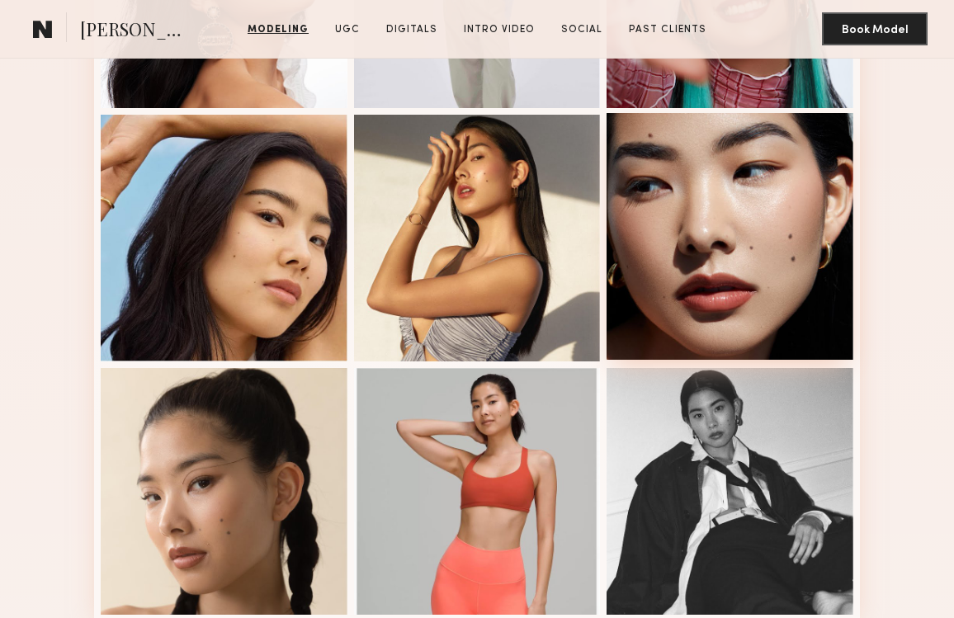
click at [634, 249] on div at bounding box center [730, 236] width 247 height 247
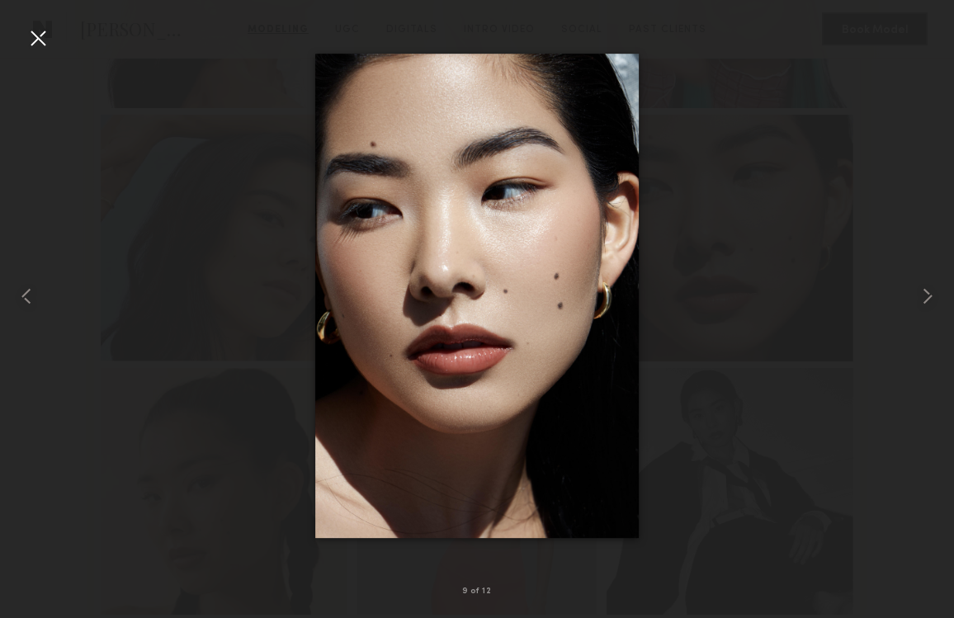
click at [40, 37] on div at bounding box center [38, 38] width 26 height 26
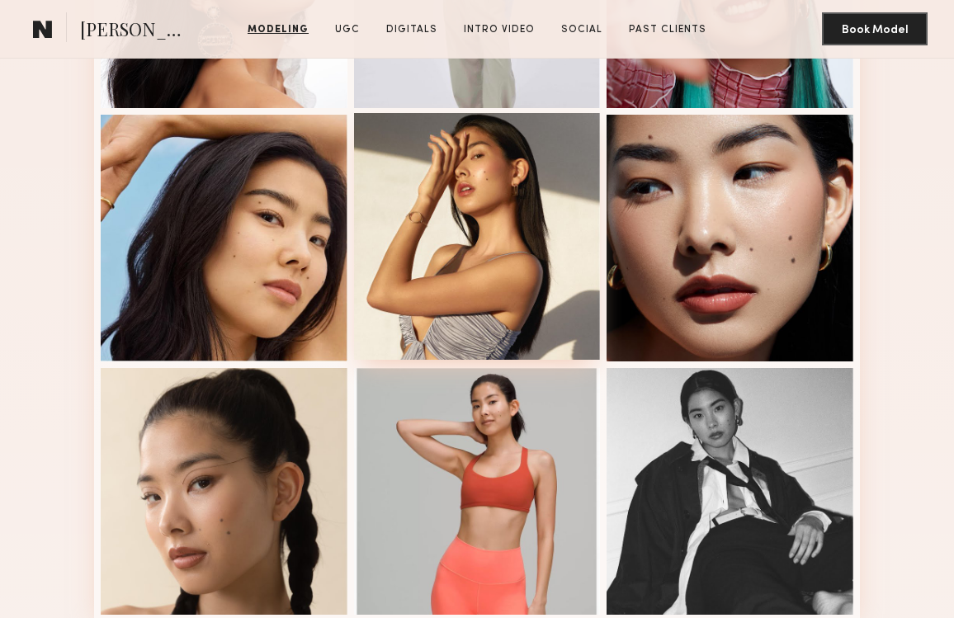
click at [511, 203] on div at bounding box center [477, 236] width 247 height 247
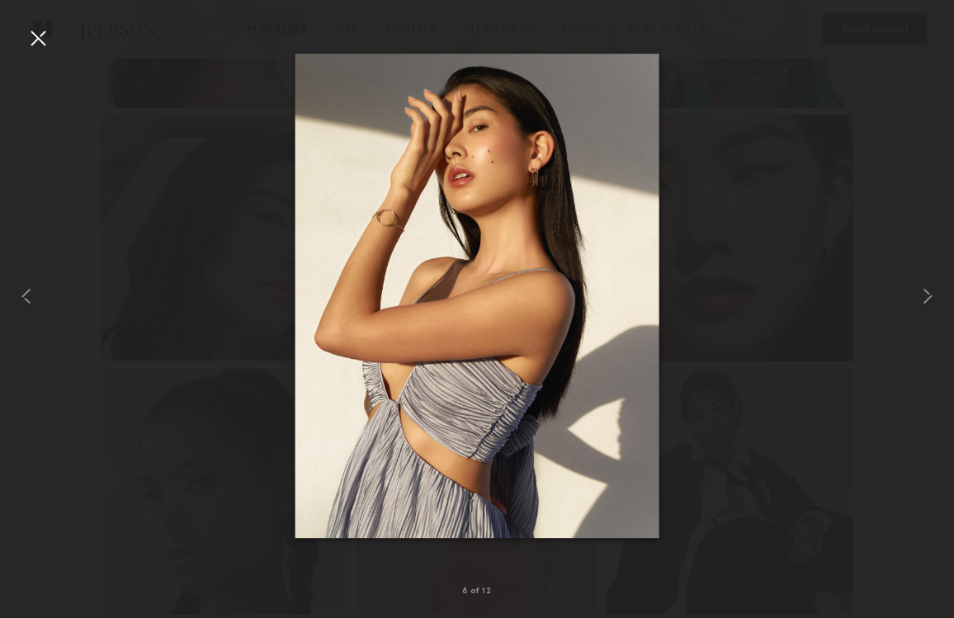
click at [47, 31] on div at bounding box center [38, 38] width 26 height 26
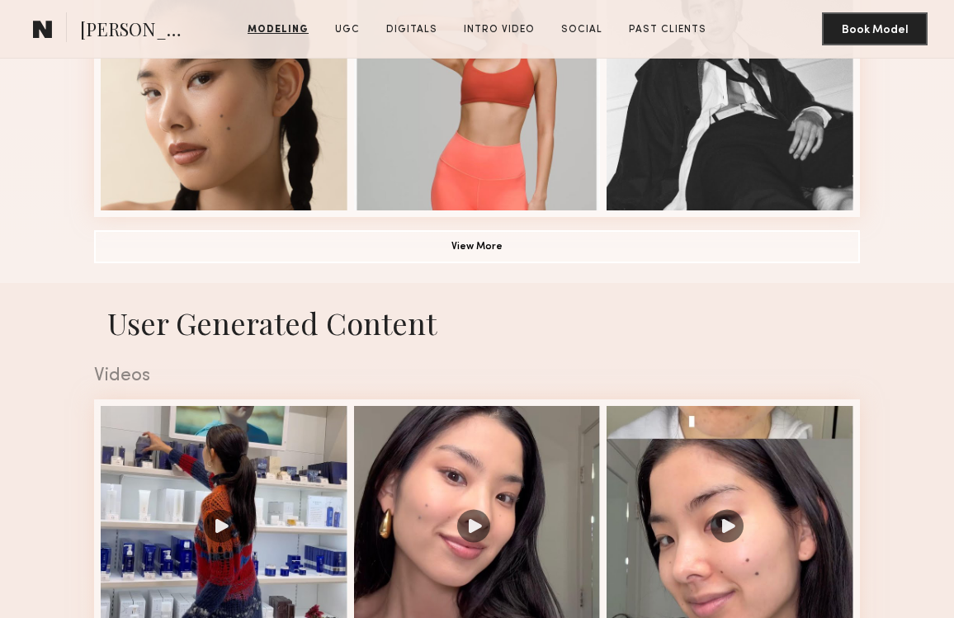
scroll to position [1254, 0]
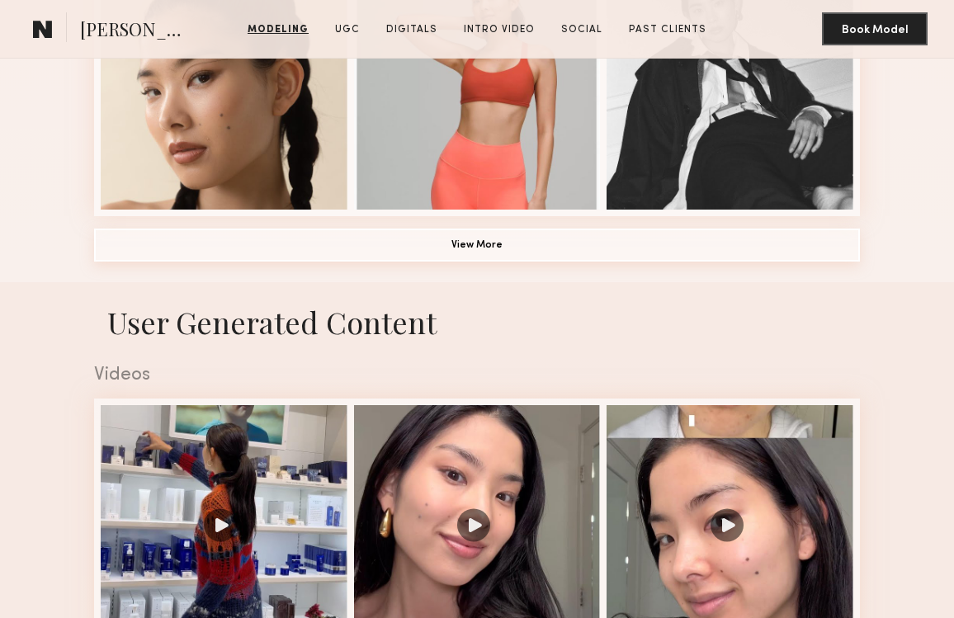
click at [486, 243] on button "View More" at bounding box center [477, 245] width 766 height 33
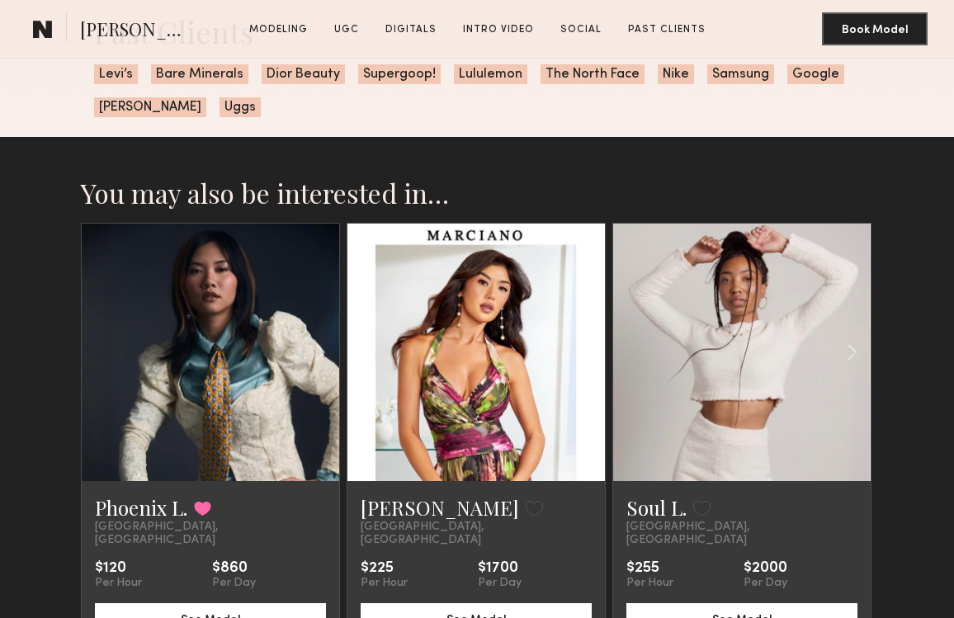
scroll to position [4225, 0]
